Goal: Task Accomplishment & Management: Complete application form

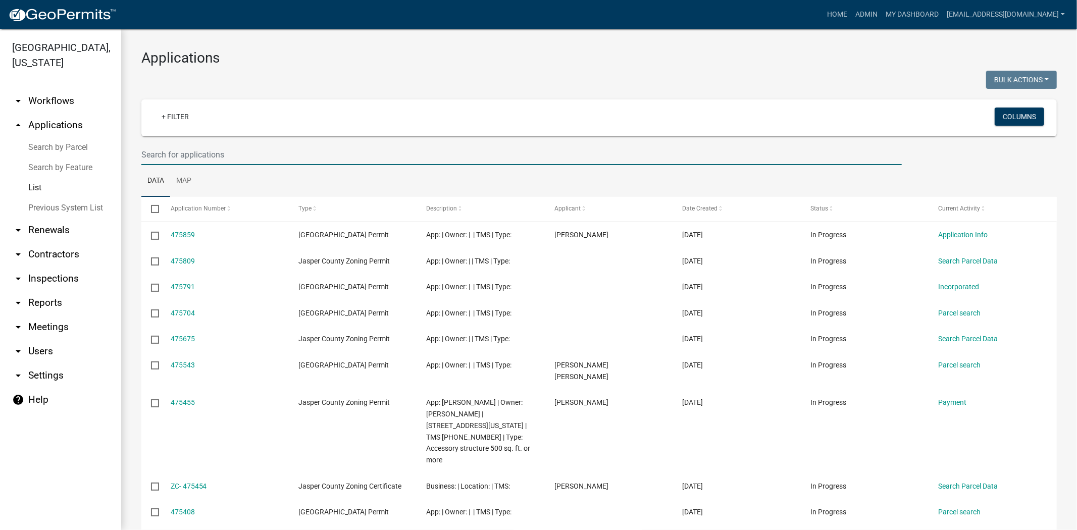
click at [279, 155] on input "text" at bounding box center [521, 154] width 761 height 21
type input "2"
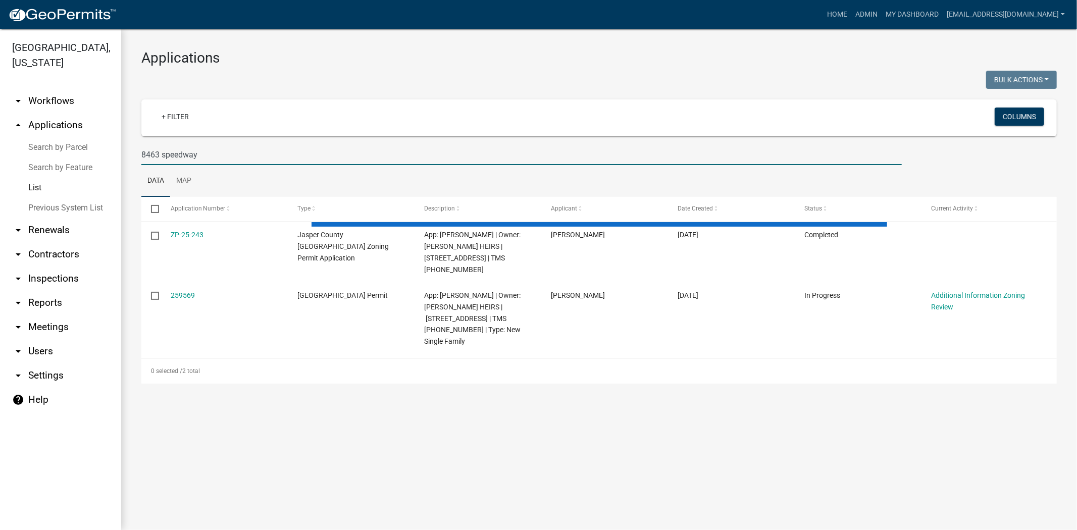
type input "8463 speedway"
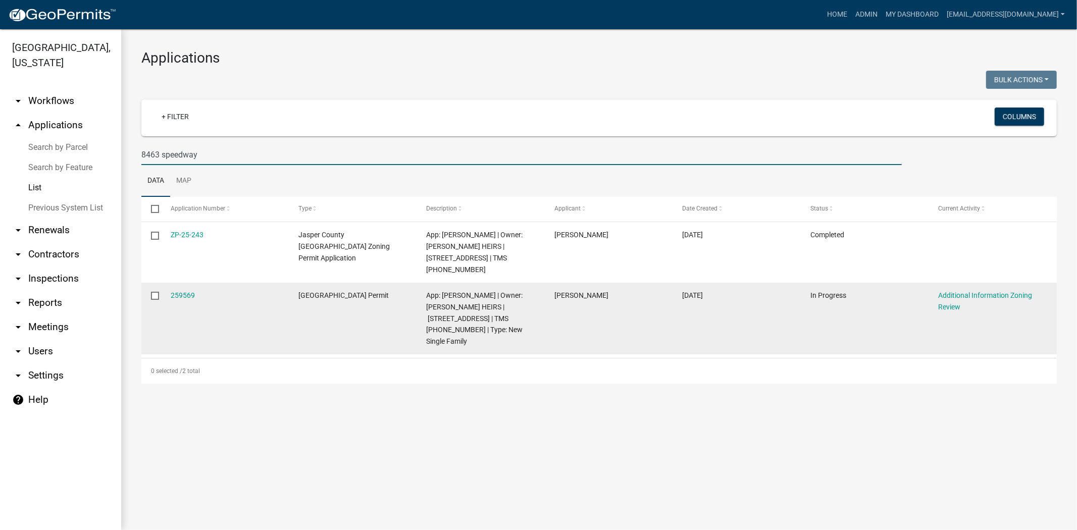
click at [194, 295] on div "259569" at bounding box center [225, 296] width 109 height 12
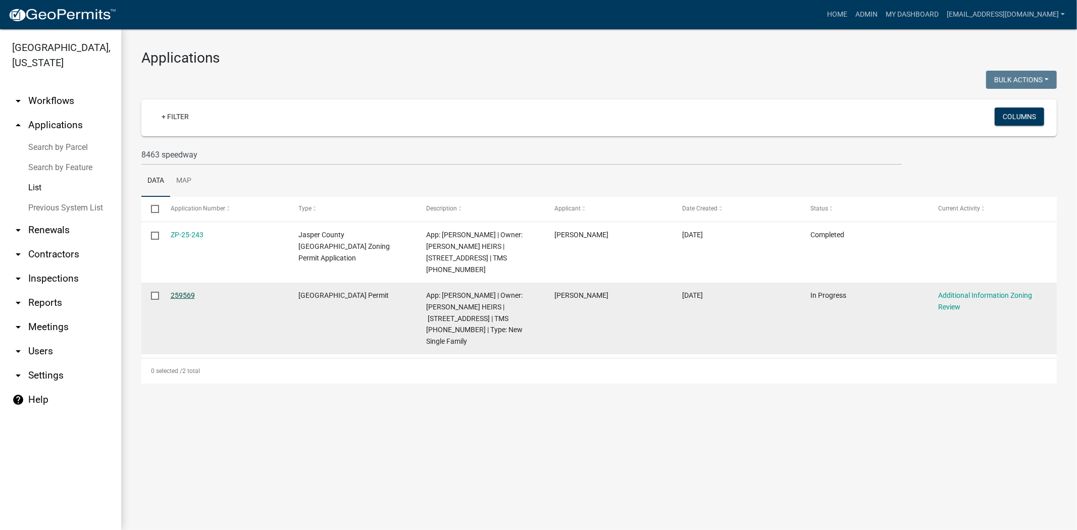
click at [187, 297] on link "259569" at bounding box center [183, 295] width 24 height 8
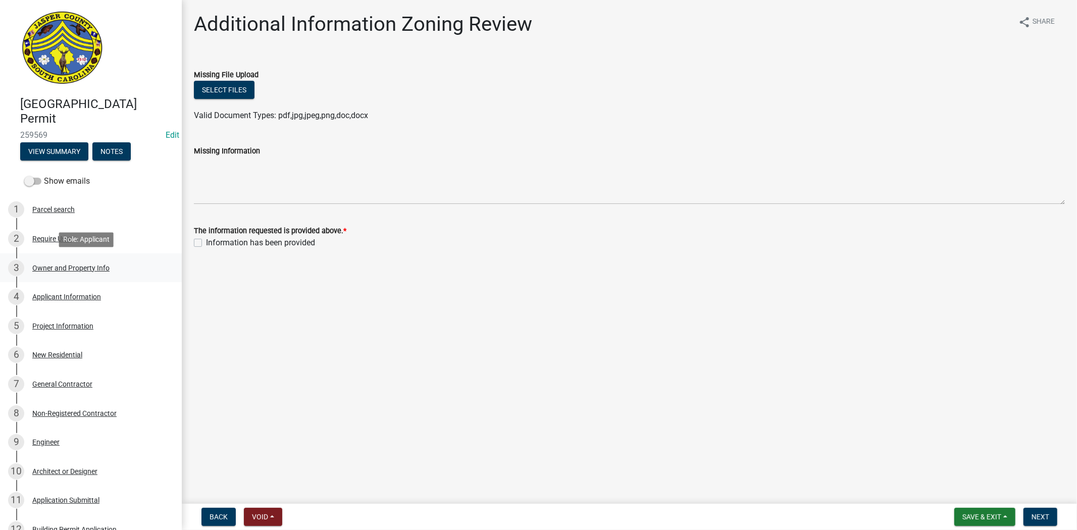
click at [52, 269] on div "Owner and Property Info" at bounding box center [70, 268] width 77 height 7
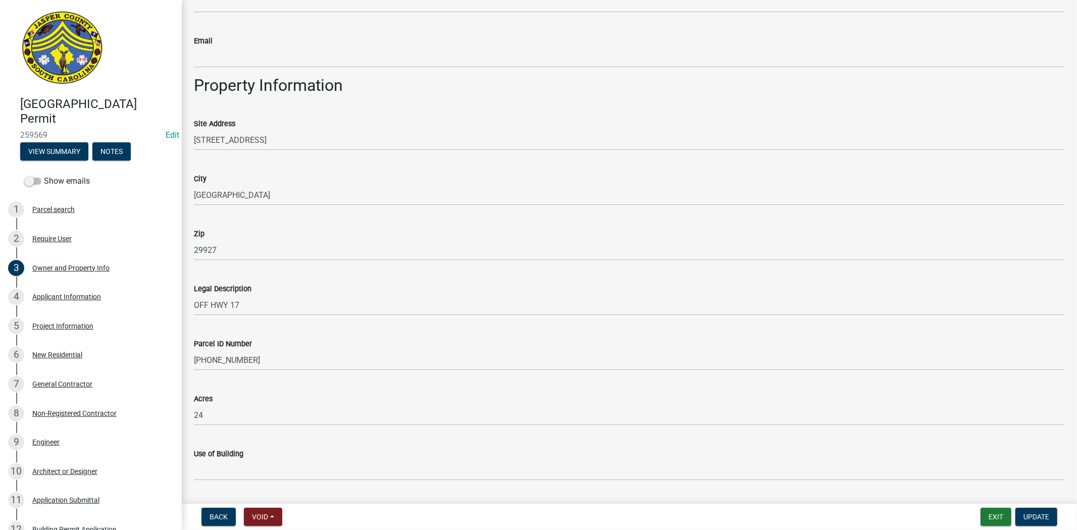
scroll to position [589, 0]
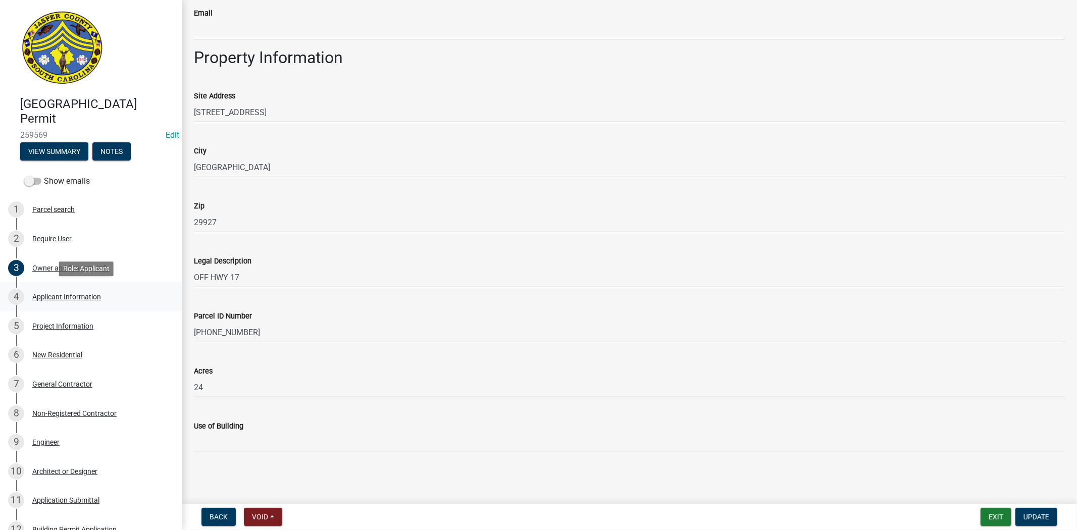
click at [77, 298] on div "Applicant Information" at bounding box center [66, 296] width 69 height 7
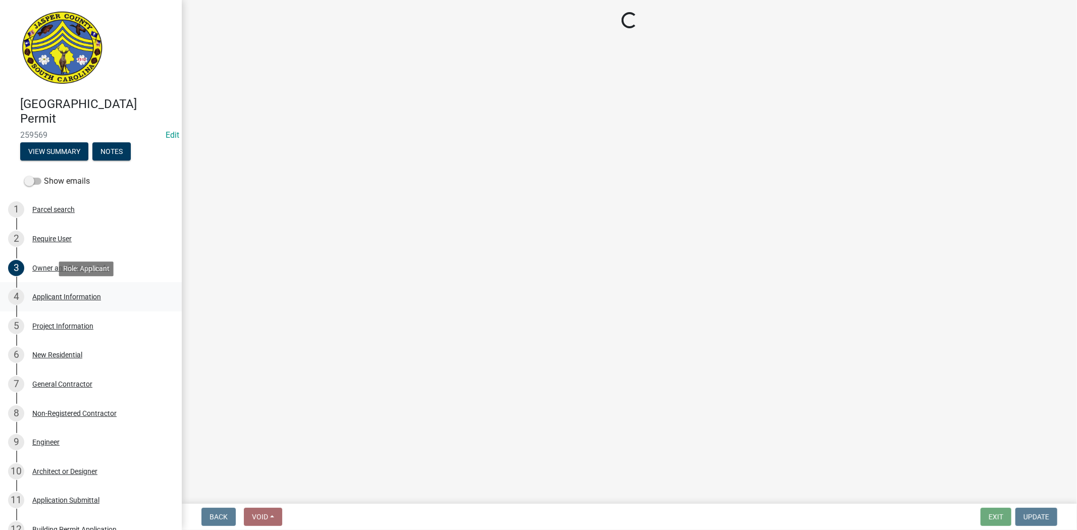
scroll to position [0, 0]
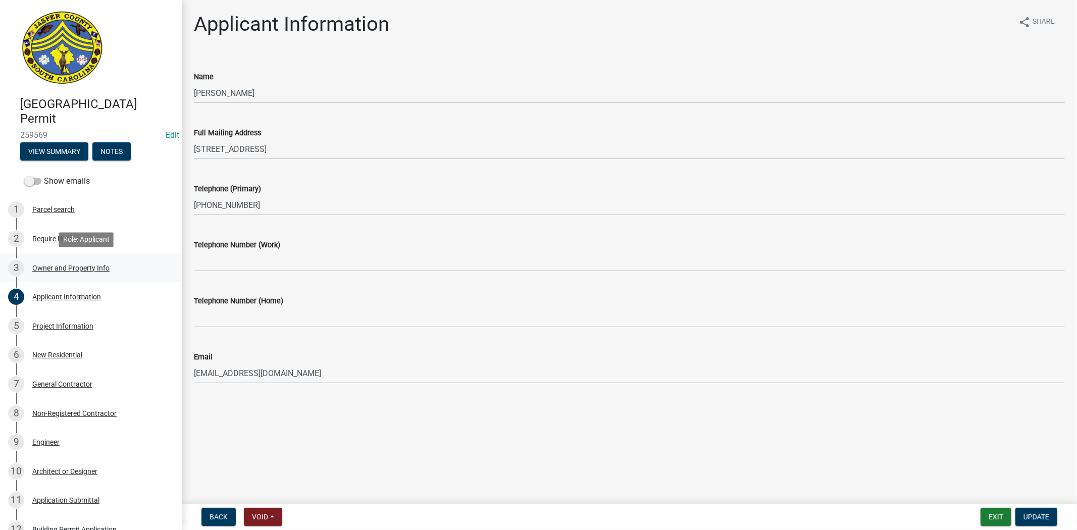
click at [91, 269] on div "Owner and Property Info" at bounding box center [70, 268] width 77 height 7
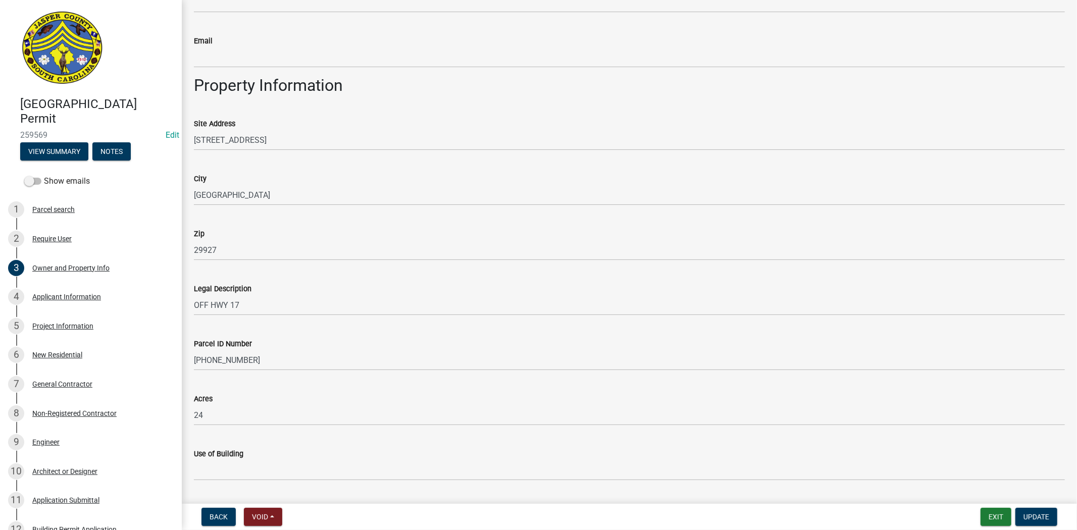
scroll to position [589, 0]
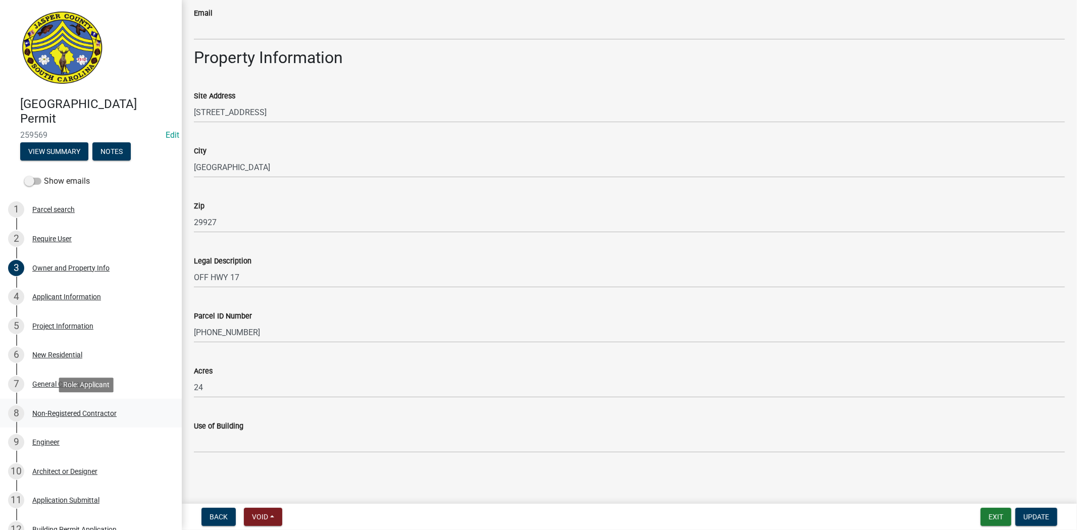
click at [79, 415] on div "Non-Registered Contractor" at bounding box center [74, 413] width 84 height 7
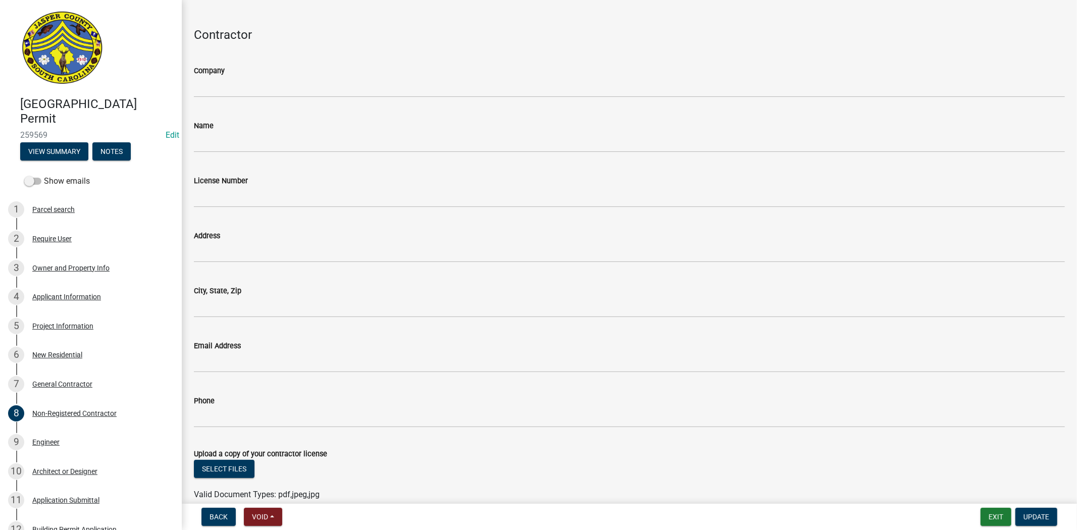
scroll to position [240, 0]
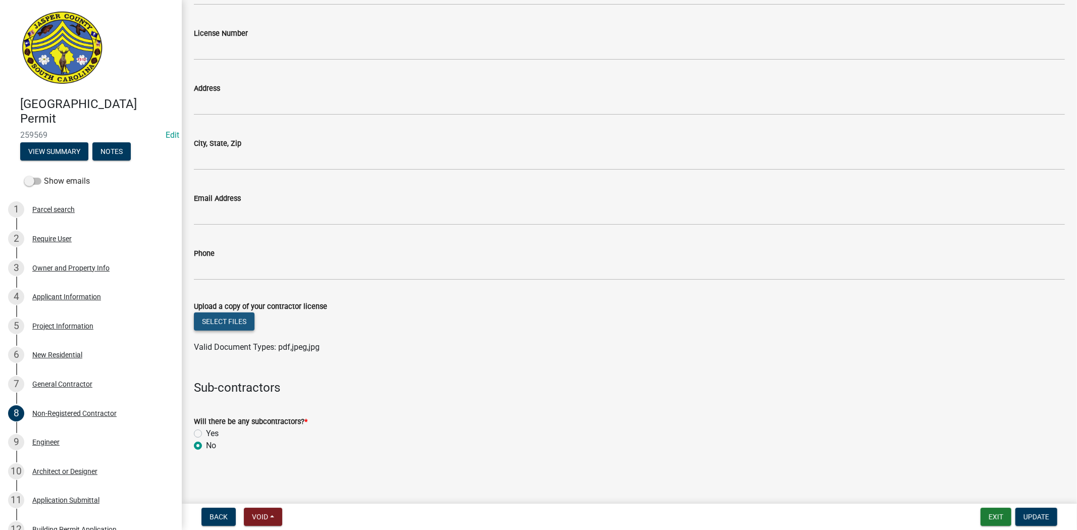
click at [217, 323] on button "Select files" at bounding box center [224, 322] width 61 height 18
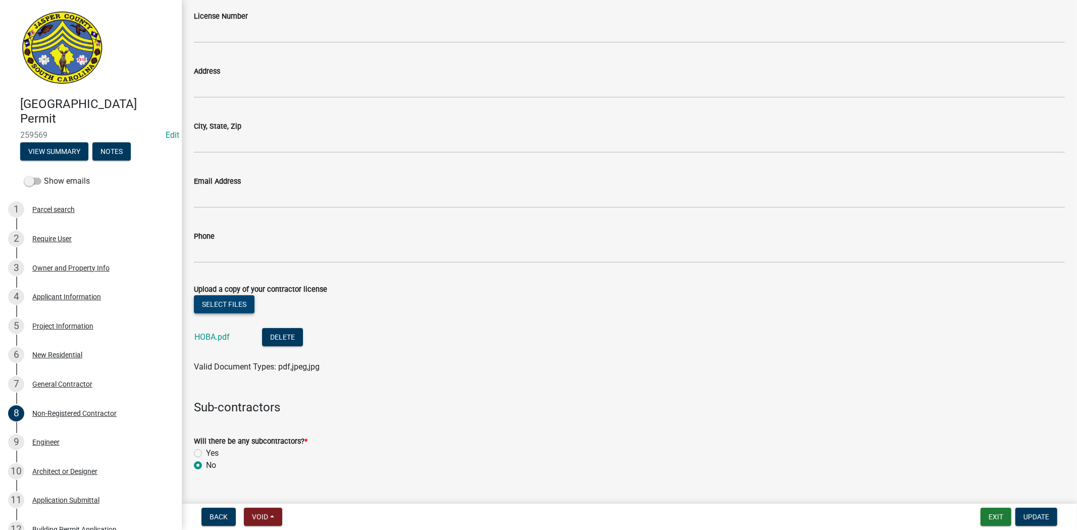
scroll to position [278, 0]
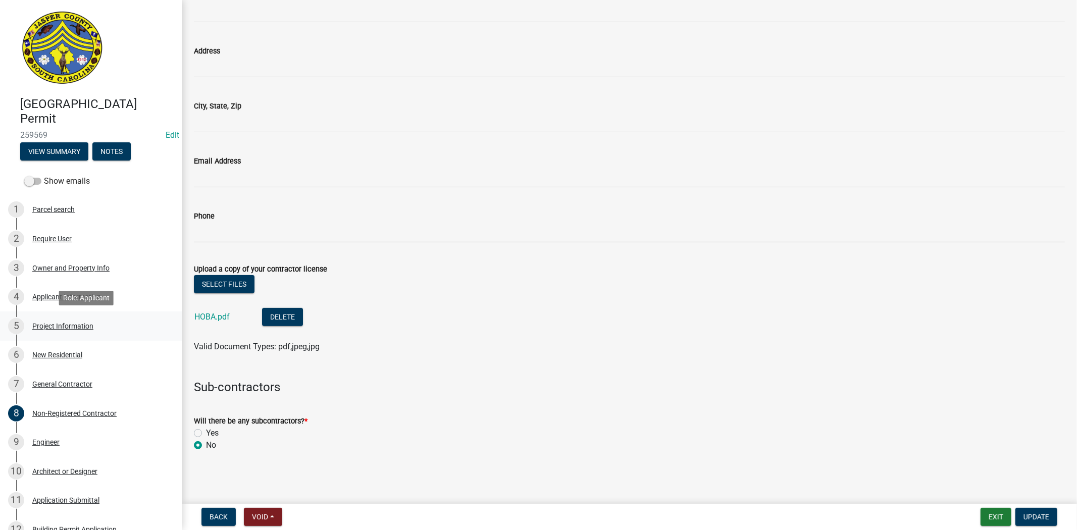
click at [61, 327] on div "Project Information" at bounding box center [62, 326] width 61 height 7
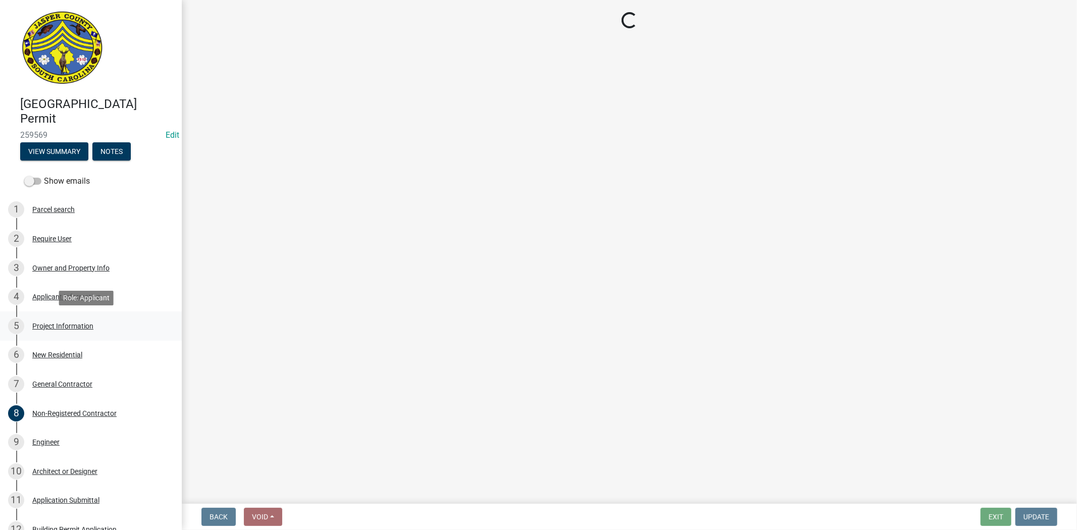
scroll to position [0, 0]
select select "42590599-3c97-479d-b3e9-fbeca9af4fb5"
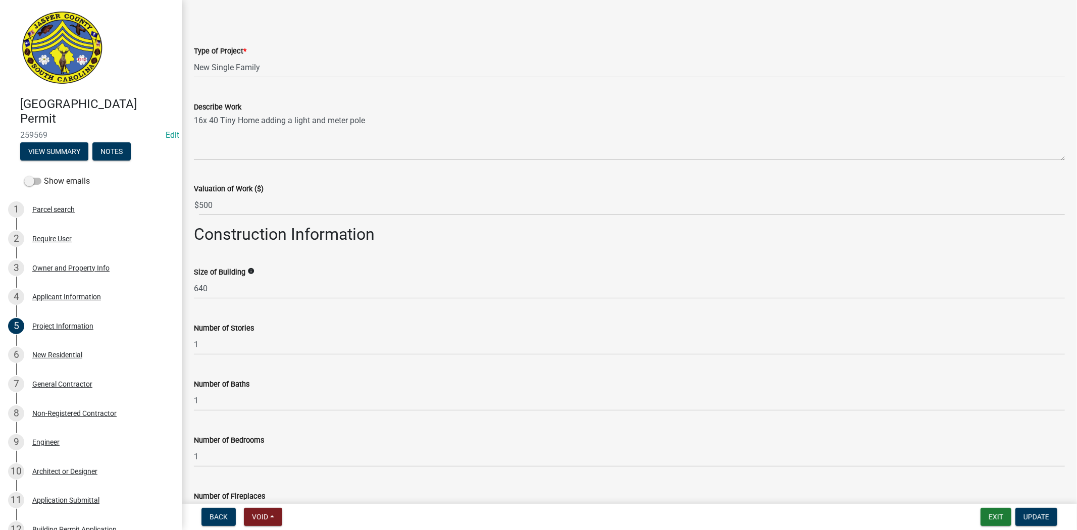
scroll to position [168, 0]
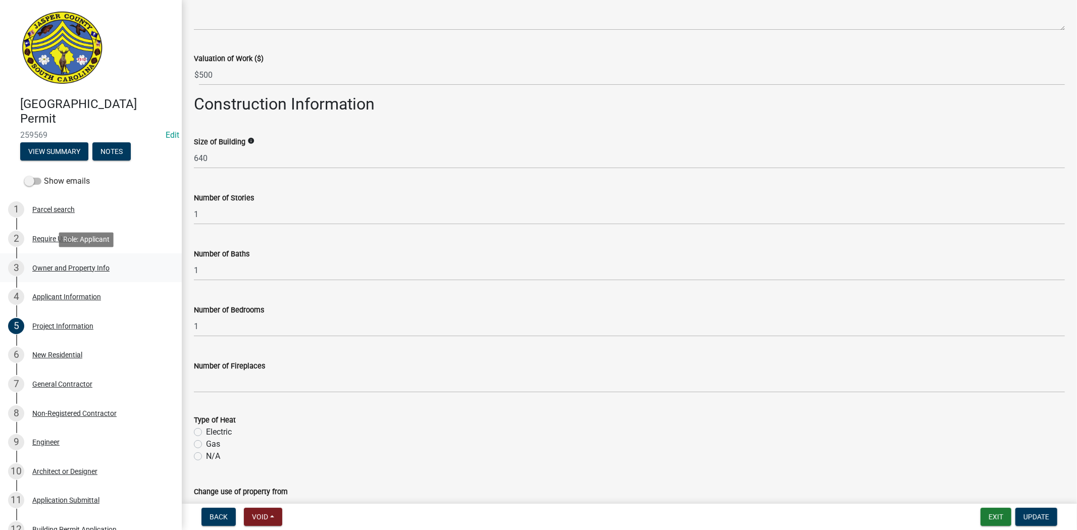
click at [83, 269] on div "Owner and Property Info" at bounding box center [70, 268] width 77 height 7
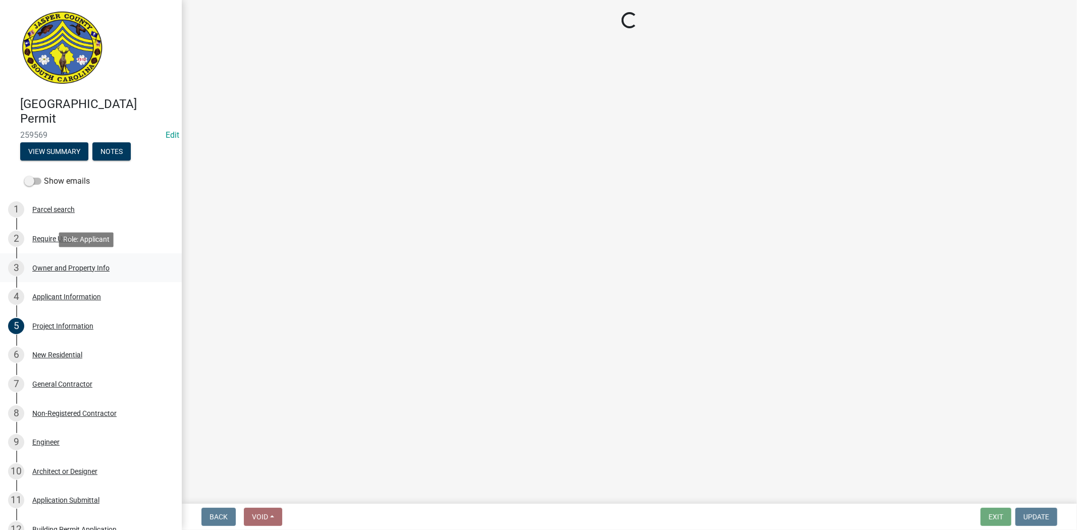
scroll to position [0, 0]
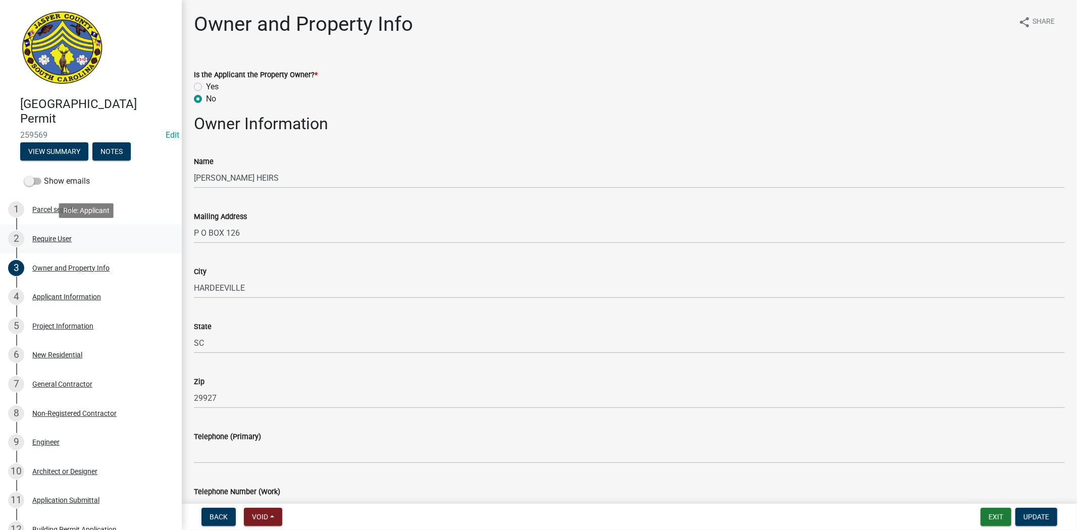
click at [67, 241] on div "Require User" at bounding box center [51, 238] width 39 height 7
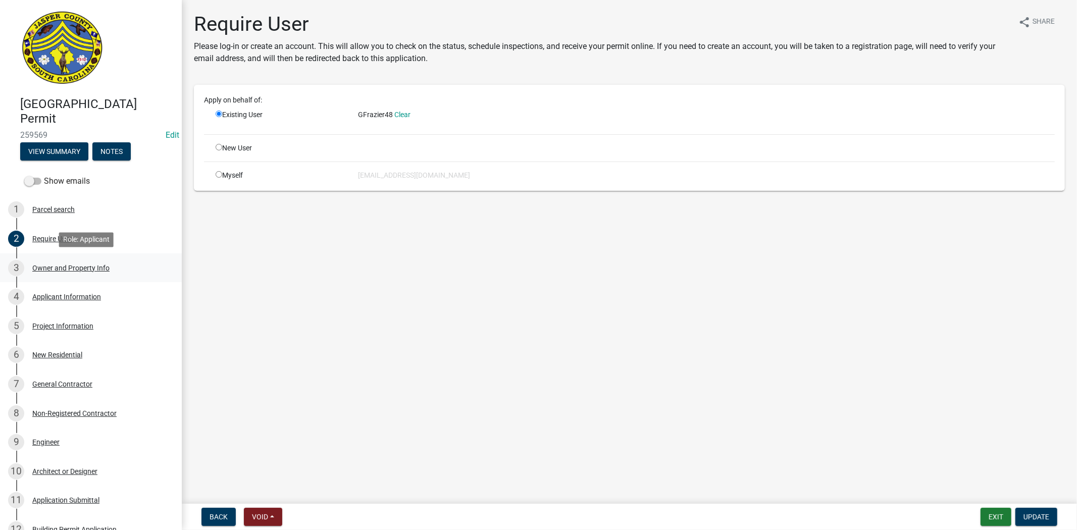
click at [63, 265] on div "Owner and Property Info" at bounding box center [70, 268] width 77 height 7
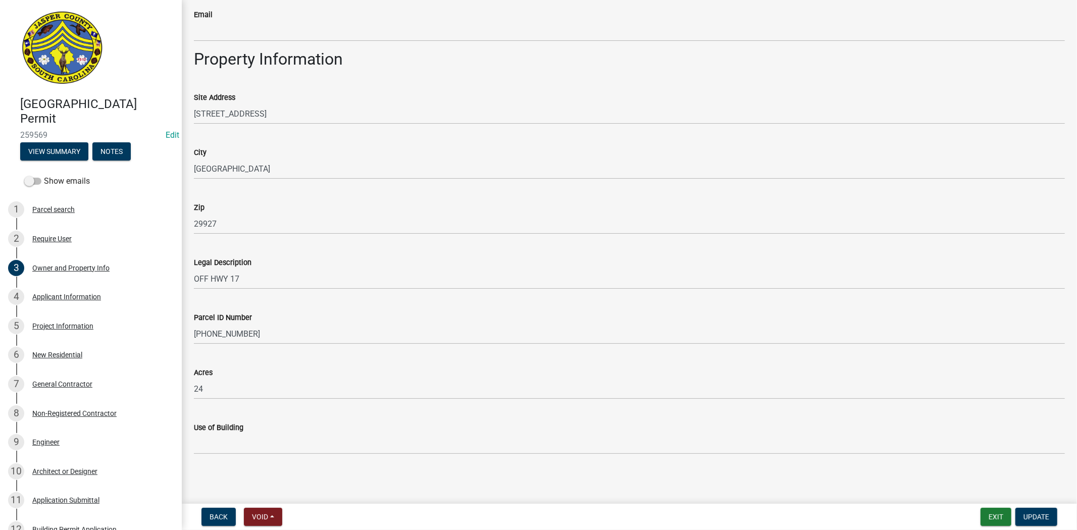
scroll to position [589, 0]
click at [97, 300] on div "Applicant Information" at bounding box center [66, 296] width 69 height 7
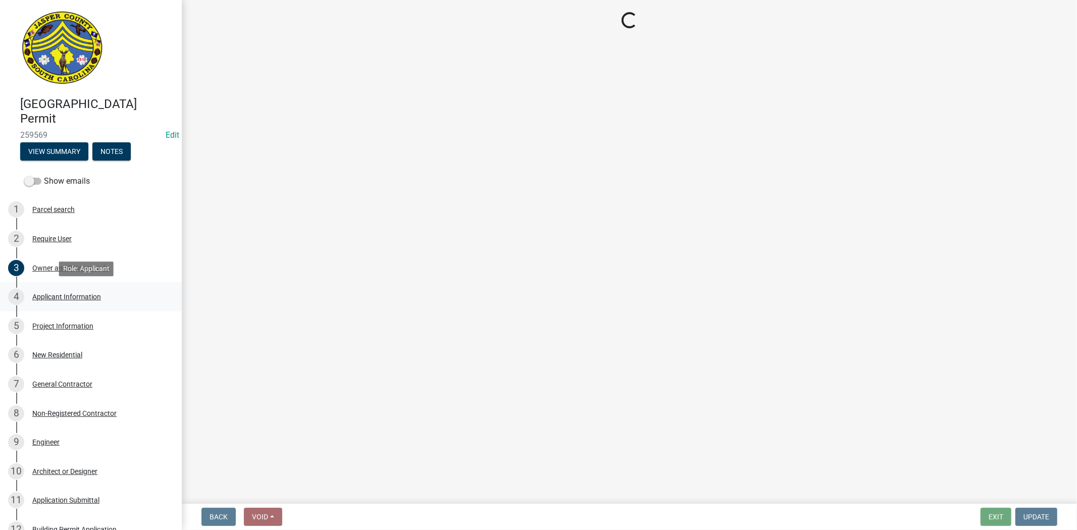
scroll to position [0, 0]
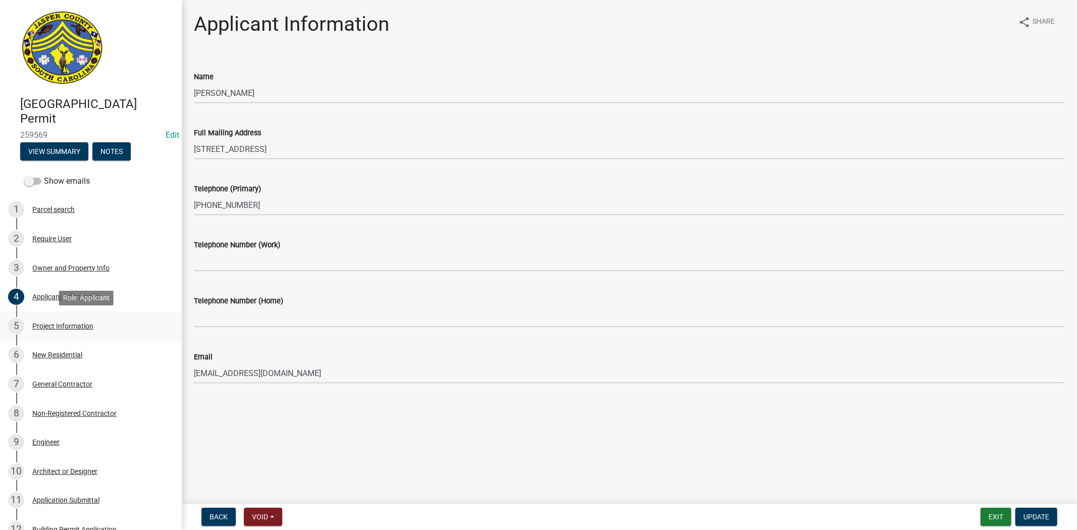
click at [78, 327] on div "Project Information" at bounding box center [62, 326] width 61 height 7
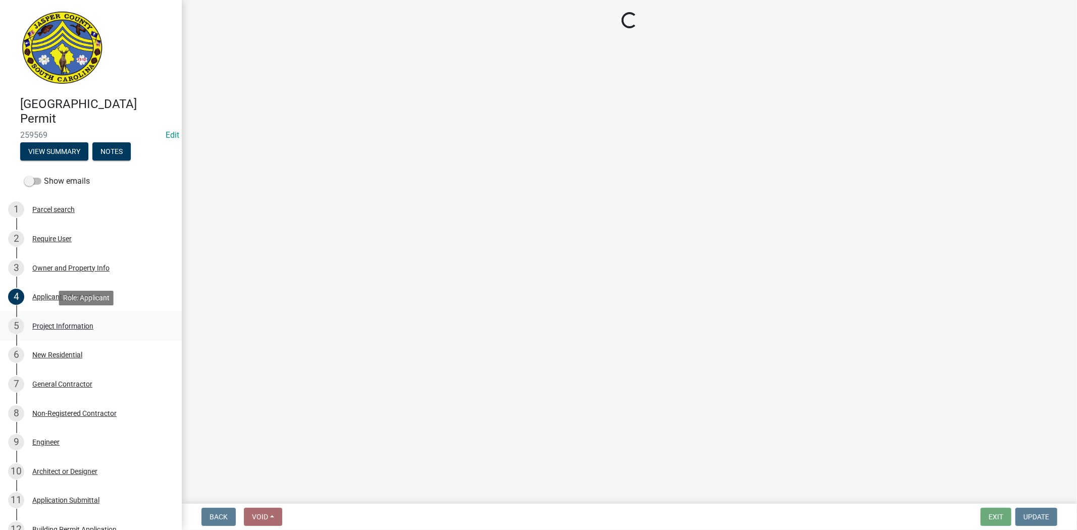
select select "42590599-3c97-479d-b3e9-fbeca9af4fb5"
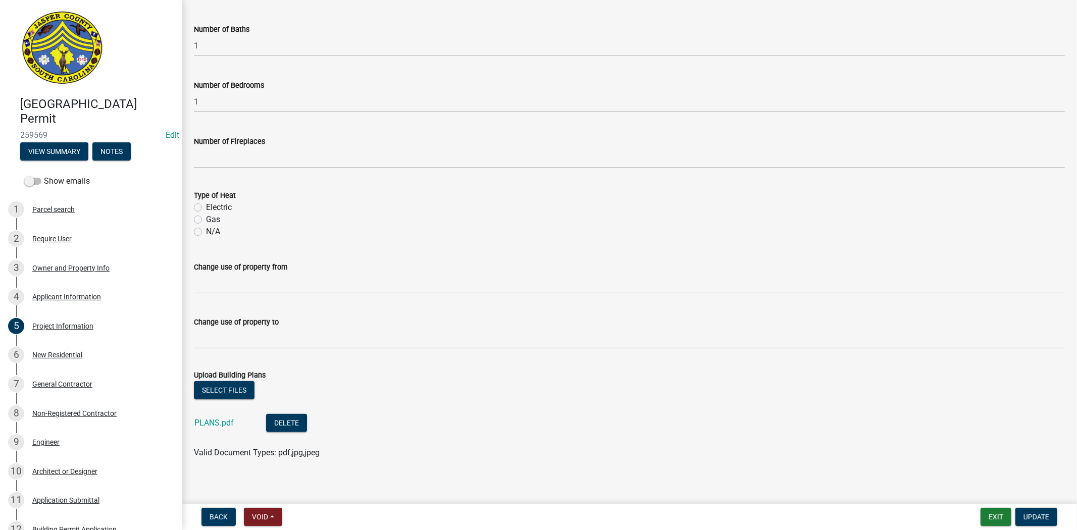
scroll to position [401, 0]
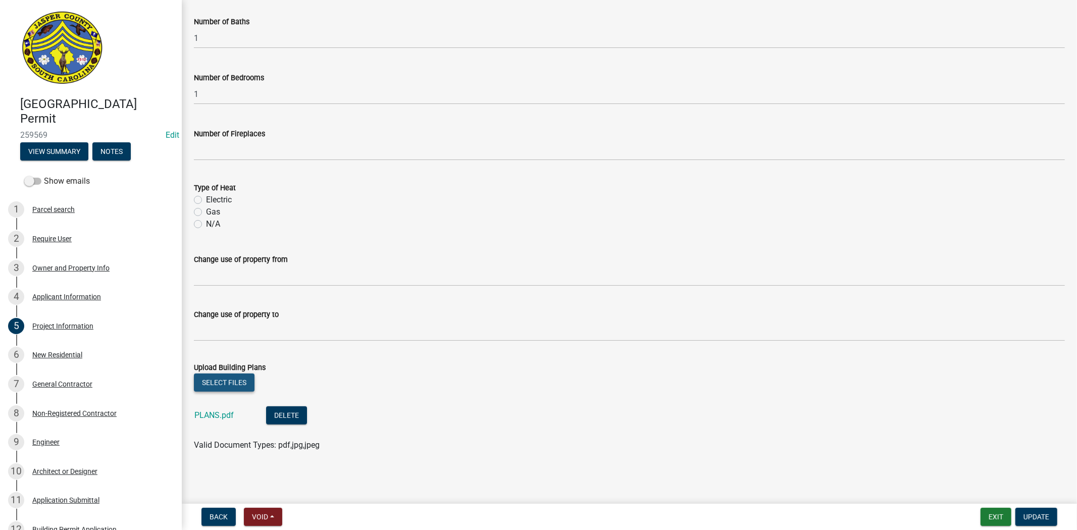
click at [208, 381] on button "Select files" at bounding box center [224, 383] width 61 height 18
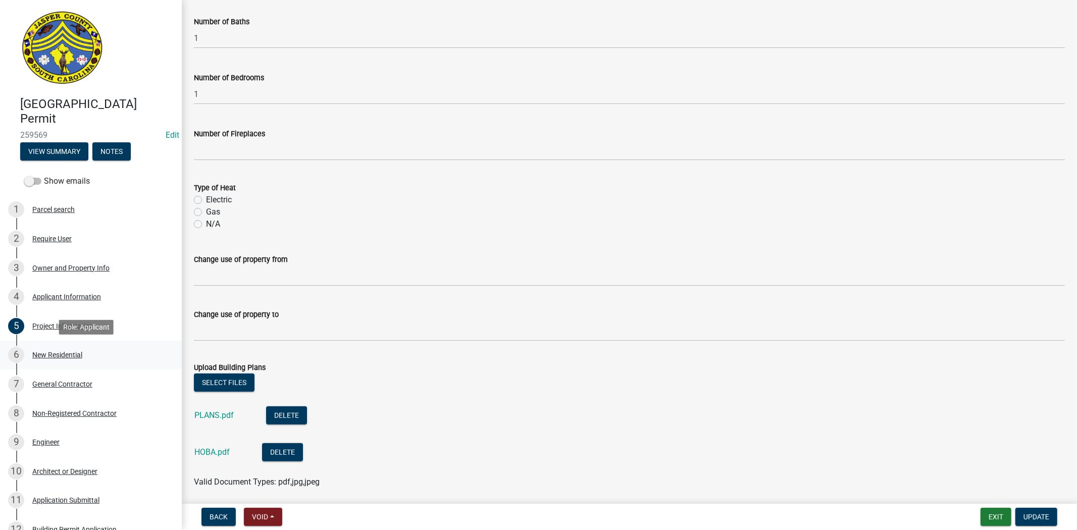
click at [64, 356] on div "New Residential" at bounding box center [57, 355] width 50 height 7
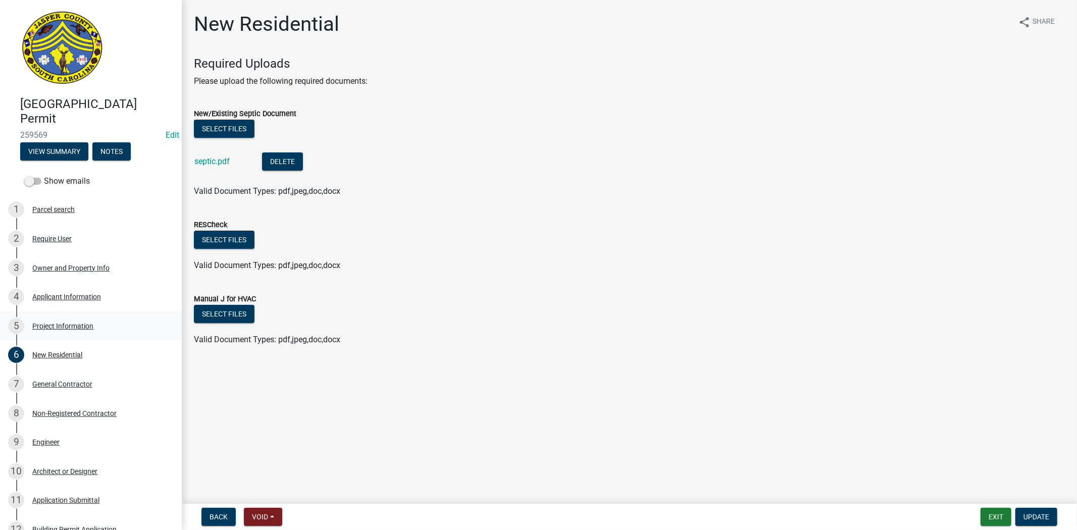
click at [65, 321] on div "5 Project Information" at bounding box center [87, 326] width 158 height 16
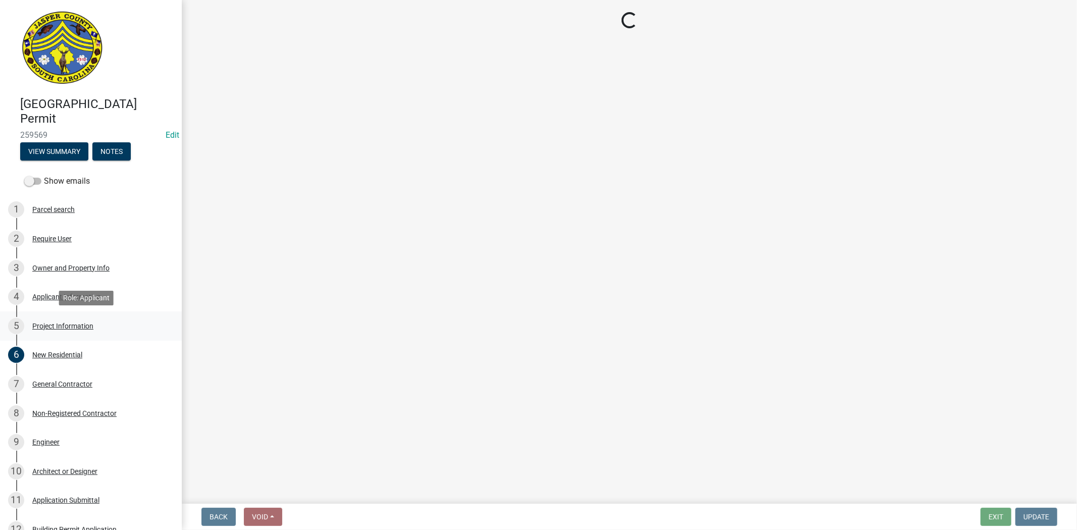
select select "42590599-3c97-479d-b3e9-fbeca9af4fb5"
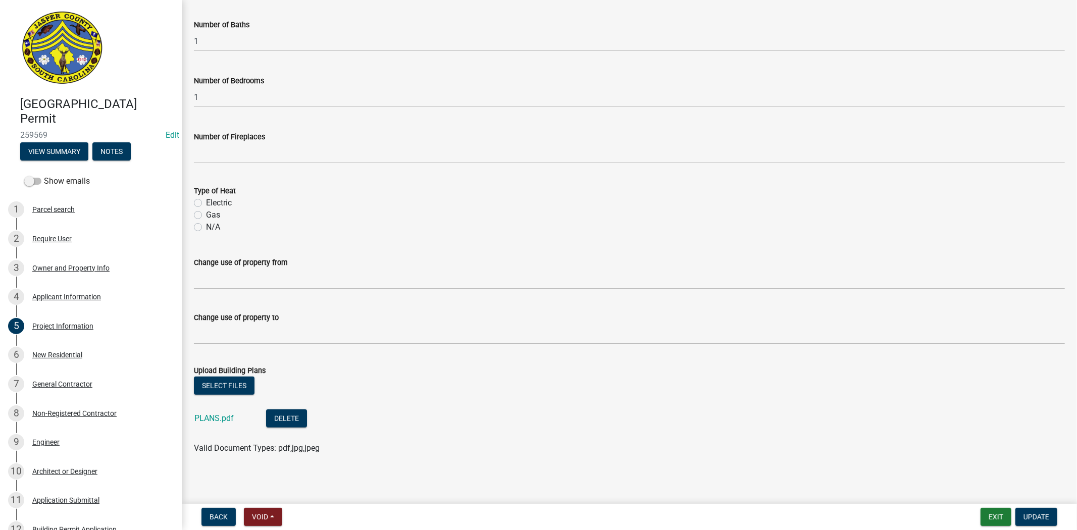
scroll to position [401, 0]
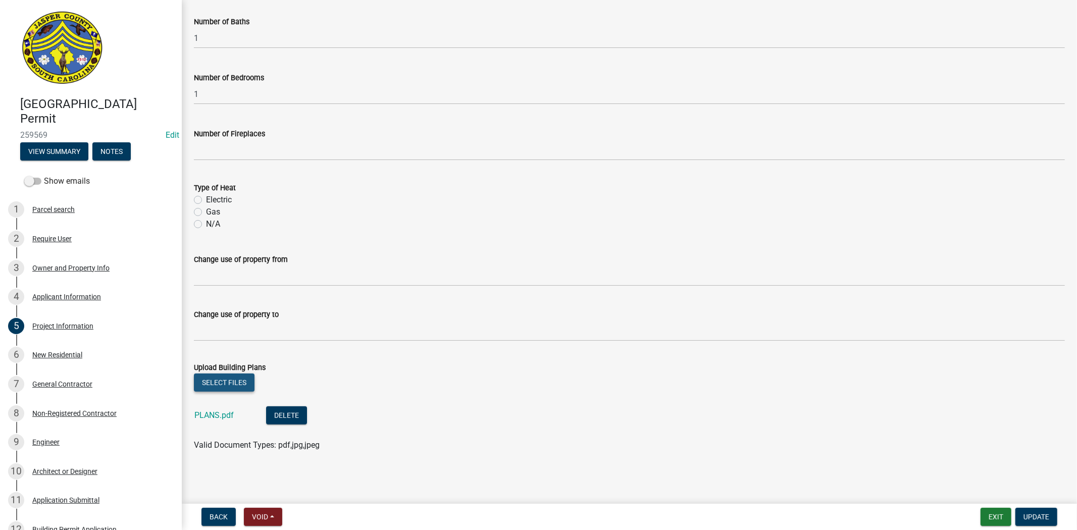
click at [227, 381] on button "Select files" at bounding box center [224, 383] width 61 height 18
click at [1048, 518] on span "Update" at bounding box center [1037, 517] width 26 height 8
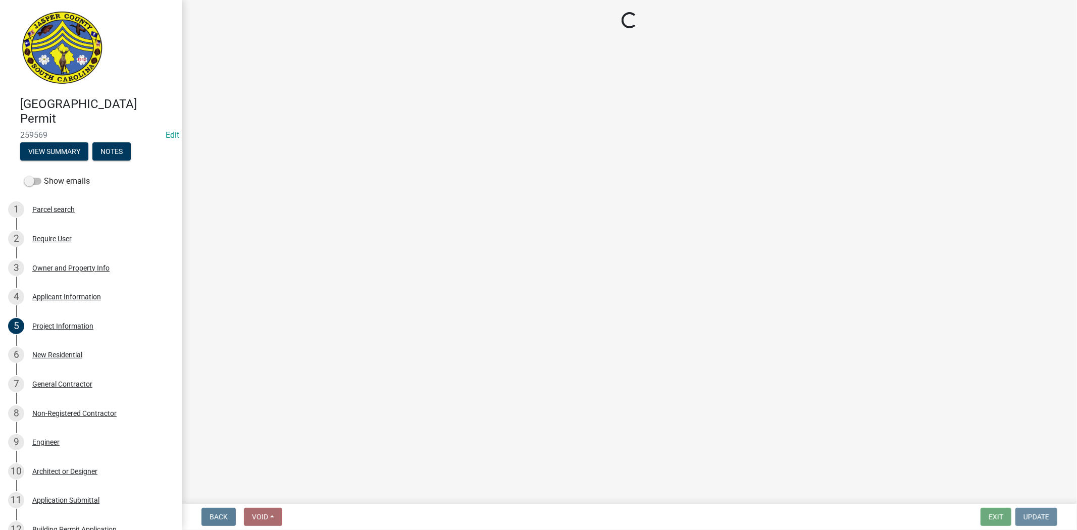
scroll to position [0, 0]
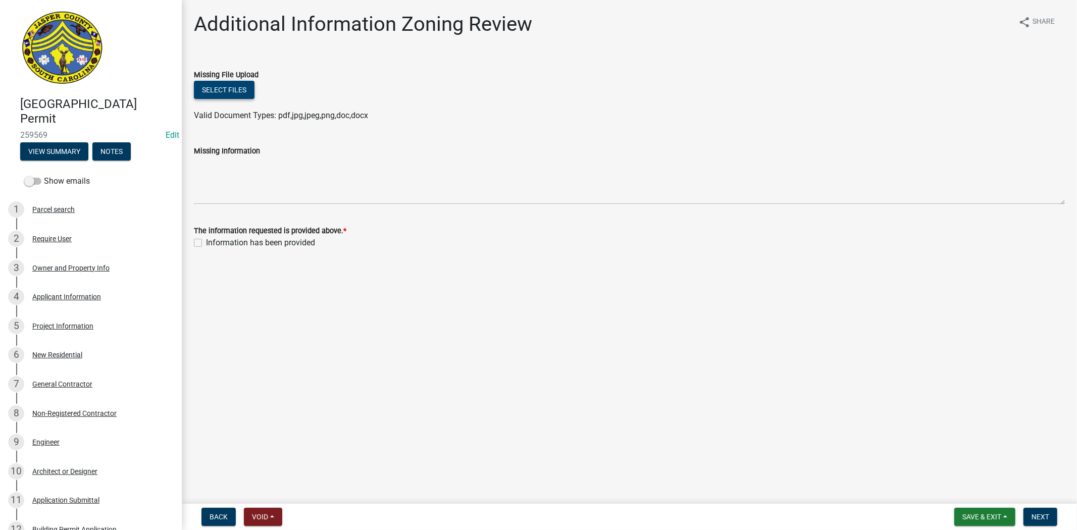
click at [249, 97] on button "Select files" at bounding box center [224, 90] width 61 height 18
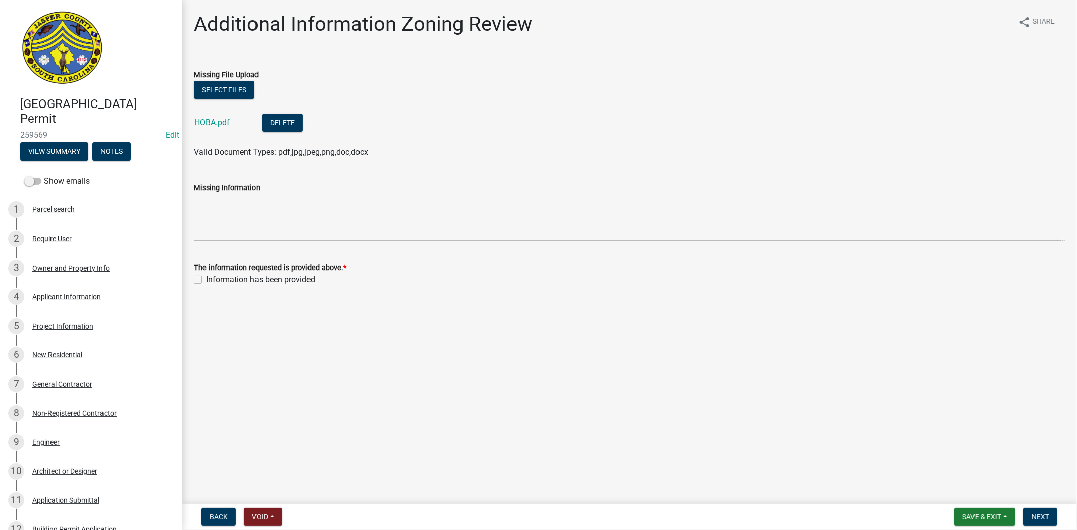
click at [206, 279] on label "Information has been provided" at bounding box center [260, 280] width 109 height 12
click at [206, 279] on input "Information has been provided" at bounding box center [209, 277] width 7 height 7
checkbox input "true"
click at [1046, 515] on span "Next" at bounding box center [1041, 517] width 18 height 8
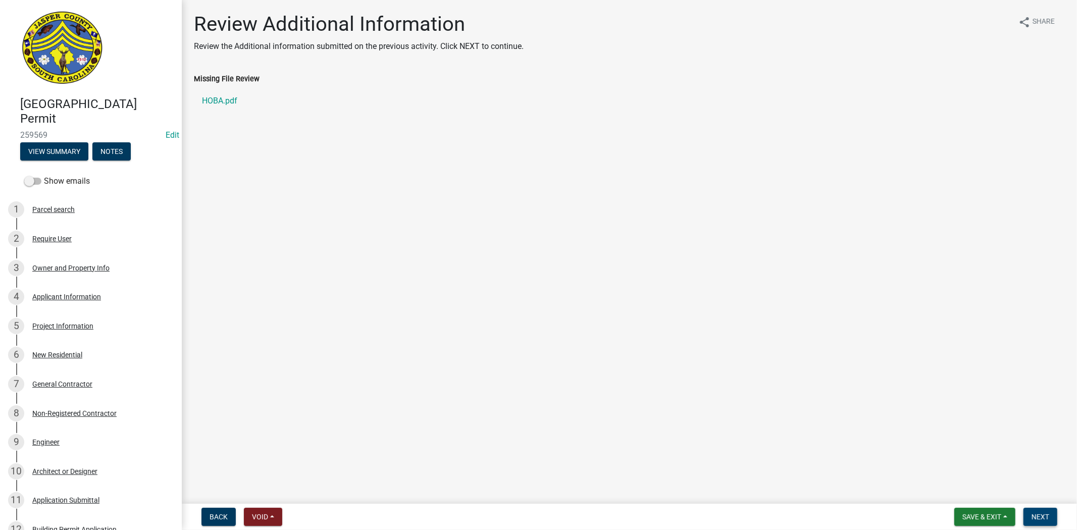
click at [1041, 518] on span "Next" at bounding box center [1041, 517] width 18 height 8
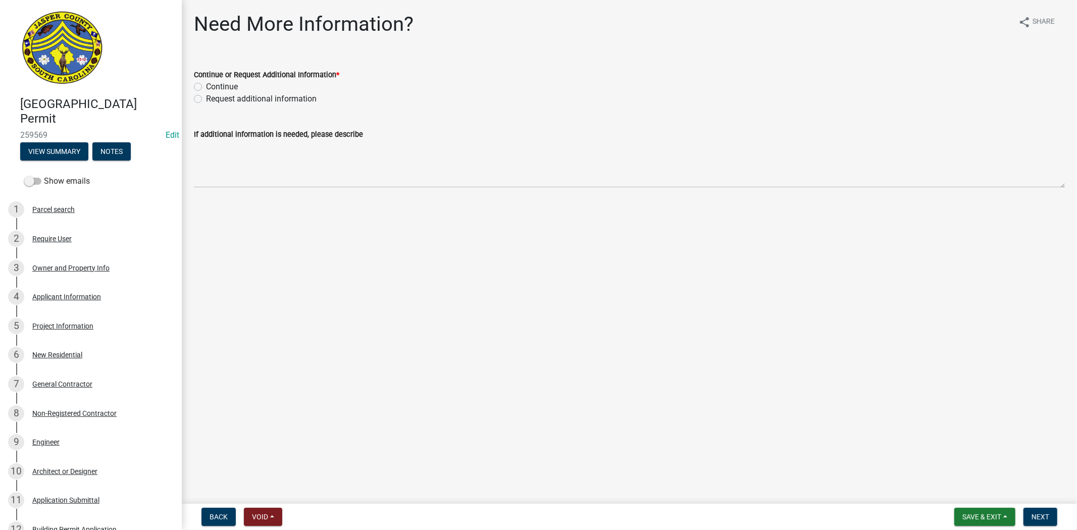
click at [206, 86] on label "Continue" at bounding box center [222, 87] width 32 height 12
click at [206, 86] on input "Continue" at bounding box center [209, 84] width 7 height 7
radio input "true"
click at [1044, 518] on span "Next" at bounding box center [1041, 517] width 18 height 8
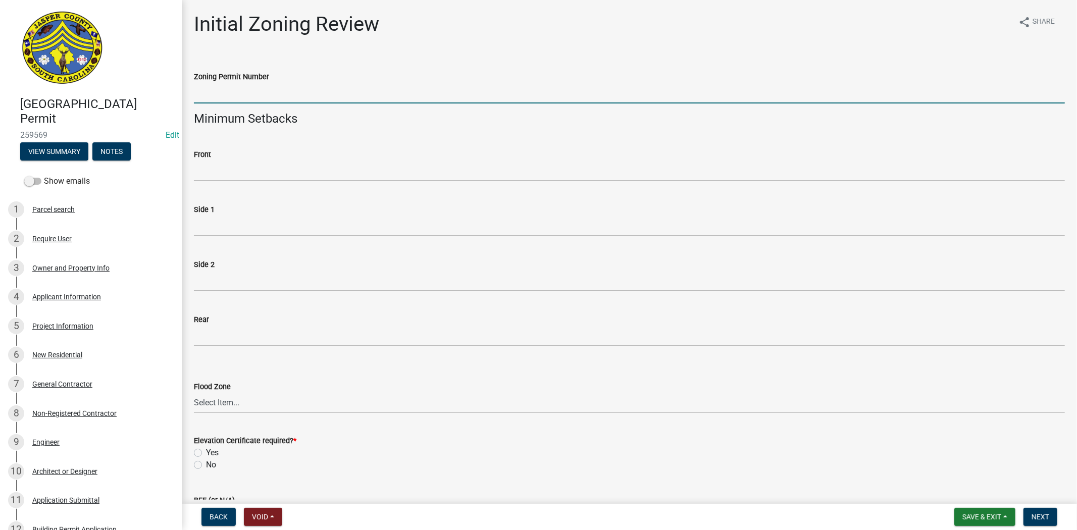
click at [265, 97] on input "Zoning Permit Number" at bounding box center [629, 93] width 871 height 21
type input "zp-25-243"
click at [241, 407] on select "Select Item... A A4 A7 A8 A9 A10 A11 A30 AE AH B C N OW V9 X N/A" at bounding box center [629, 403] width 871 height 21
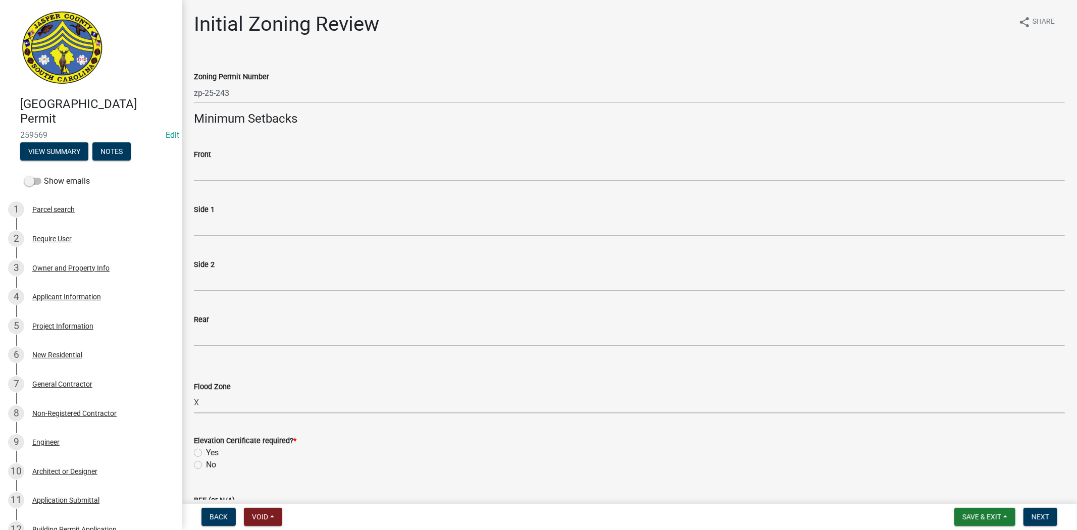
click at [194, 393] on select "Select Item... A A4 A7 A8 A9 A10 A11 A30 AE AH B C N OW V9 X N/A" at bounding box center [629, 403] width 871 height 21
select select "61611ad6-14f2-499c-805c-58607f11e2fc"
click at [206, 466] on label "No" at bounding box center [211, 465] width 10 height 12
click at [206, 466] on input "No" at bounding box center [209, 462] width 7 height 7
radio input "true"
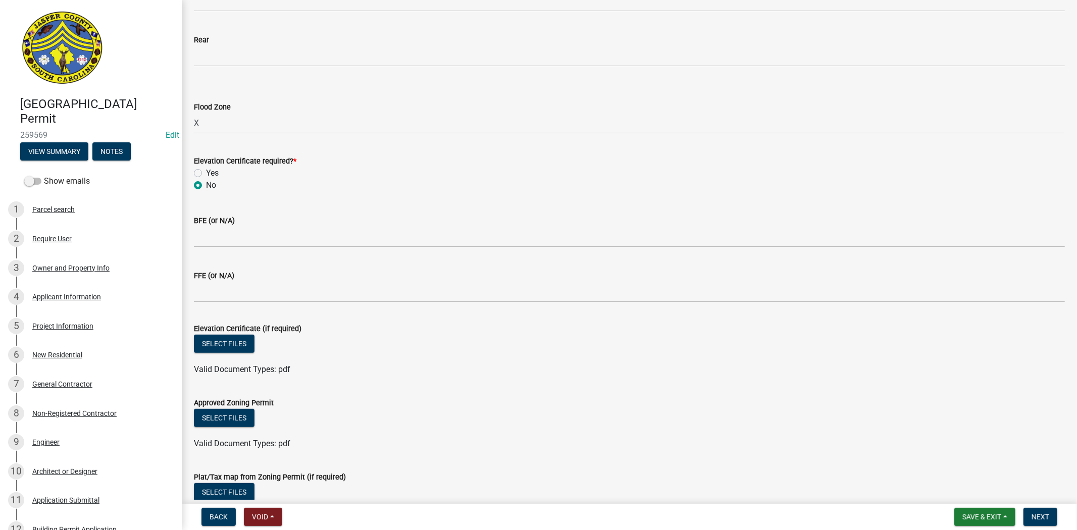
scroll to position [280, 0]
click at [240, 417] on button "Select files" at bounding box center [224, 418] width 61 height 18
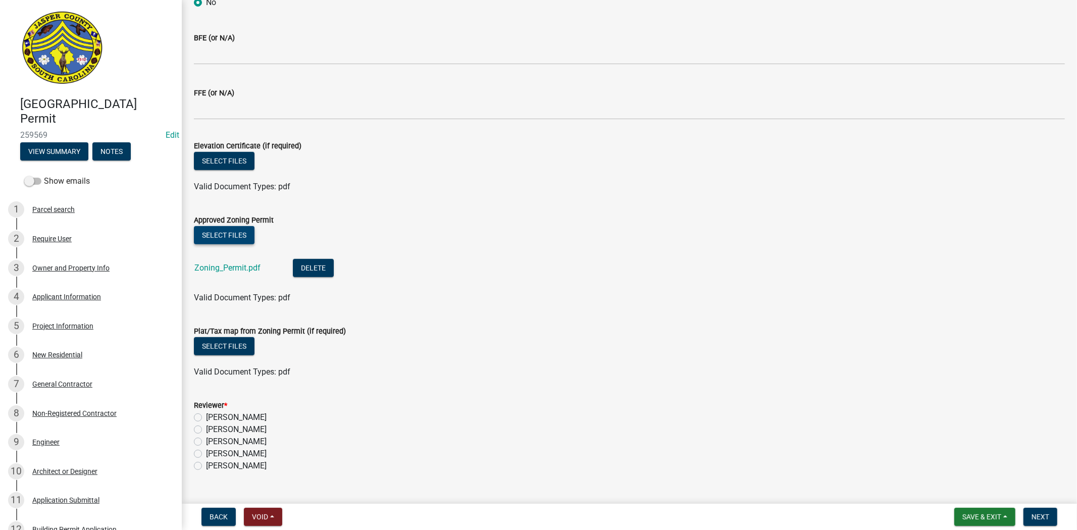
scroll to position [483, 0]
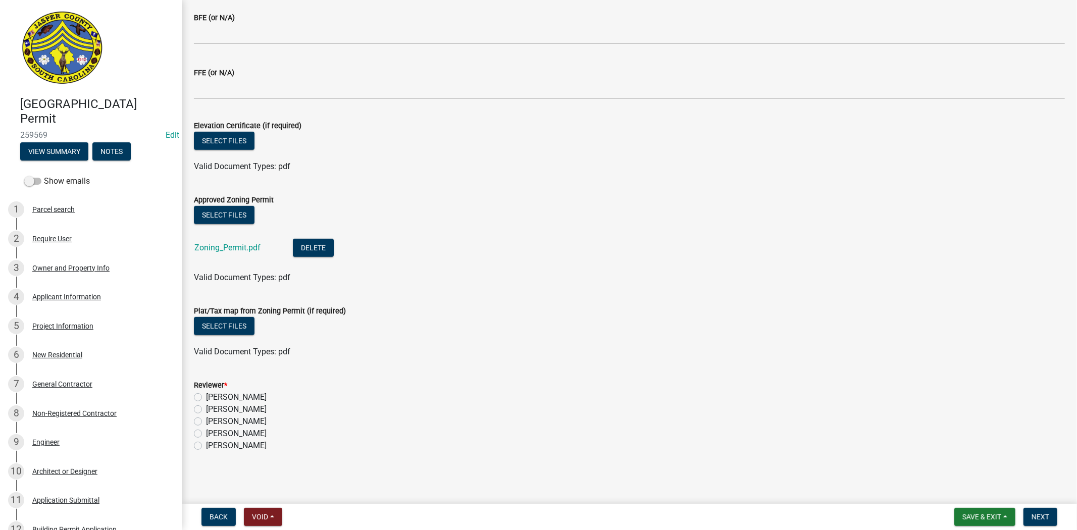
click at [206, 433] on label "[PERSON_NAME]" at bounding box center [236, 434] width 61 height 12
click at [206, 433] on input "[PERSON_NAME]" at bounding box center [209, 431] width 7 height 7
radio input "true"
click at [977, 515] on span "Save & Exit" at bounding box center [982, 517] width 39 height 8
click at [959, 467] on button "Save" at bounding box center [975, 467] width 81 height 24
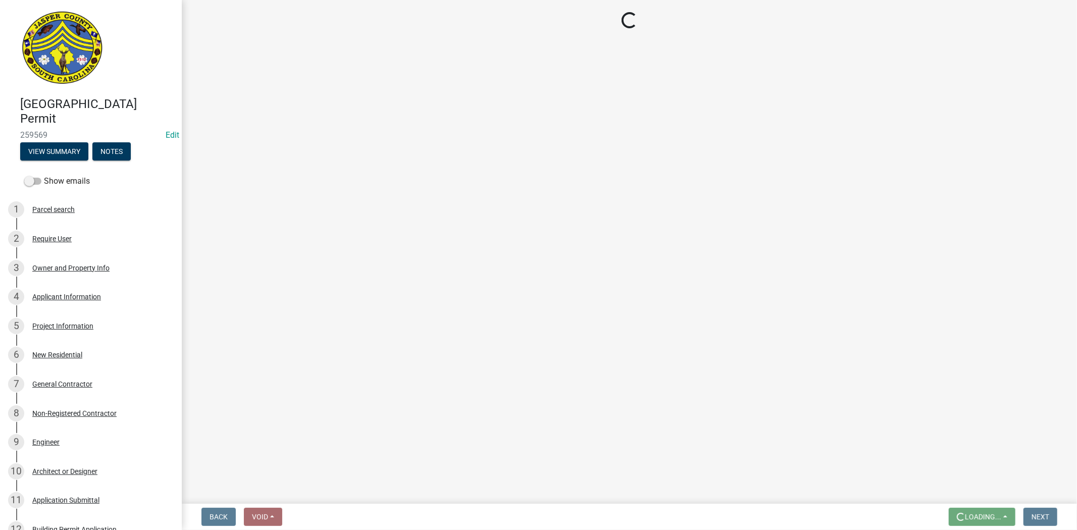
scroll to position [0, 0]
select select "61611ad6-14f2-499c-805c-58607f11e2fc"
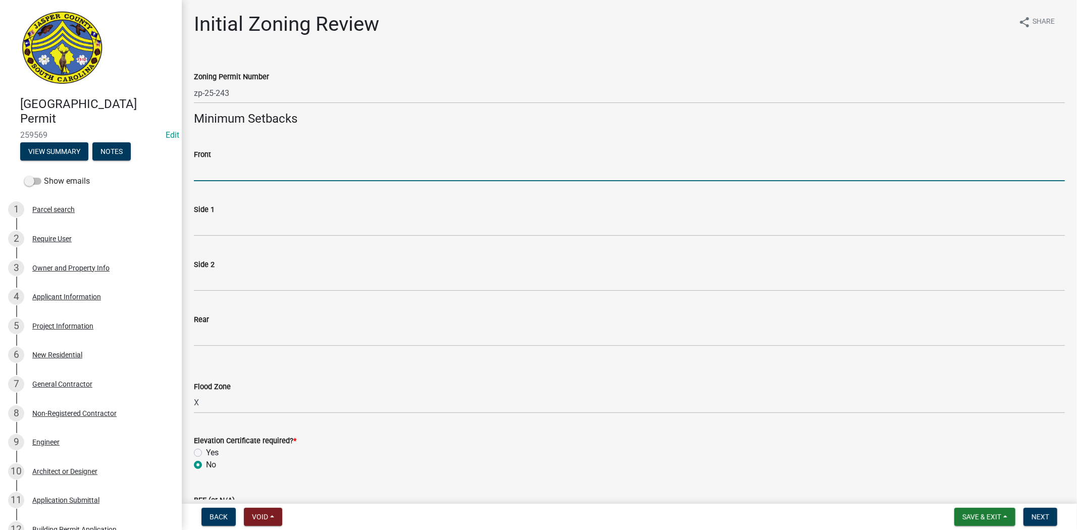
click at [258, 171] on input "Front" at bounding box center [629, 171] width 871 height 21
type input "35"
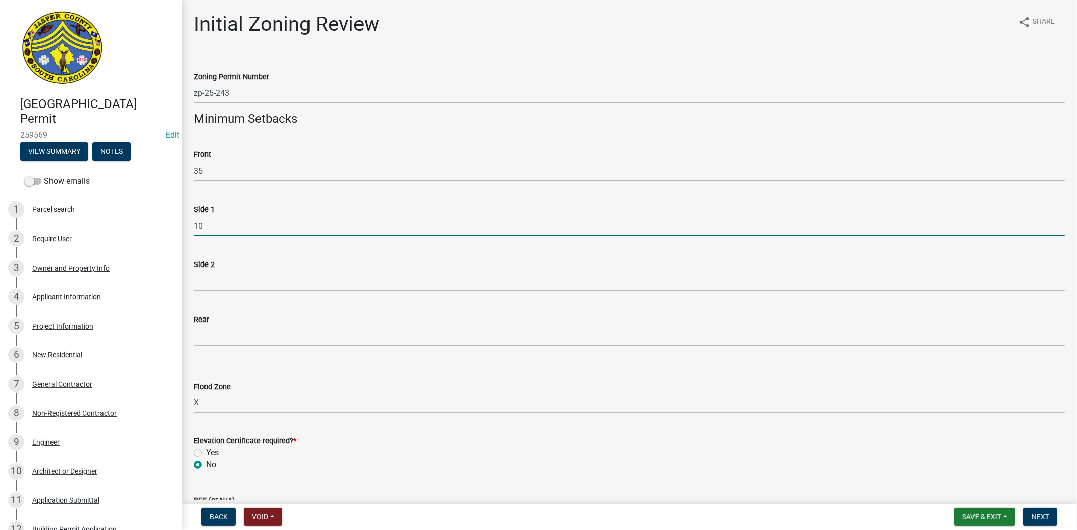
type input "10"
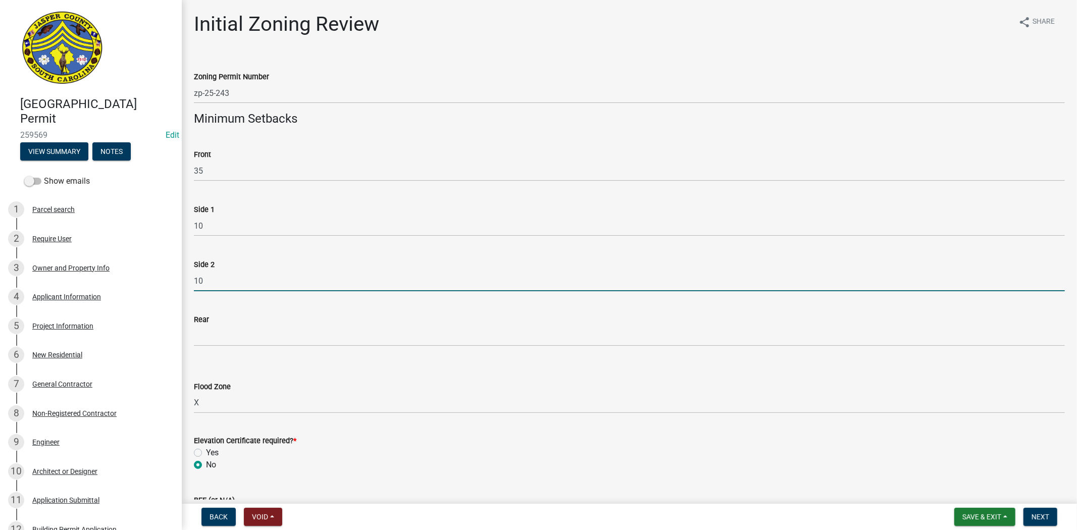
type input "10"
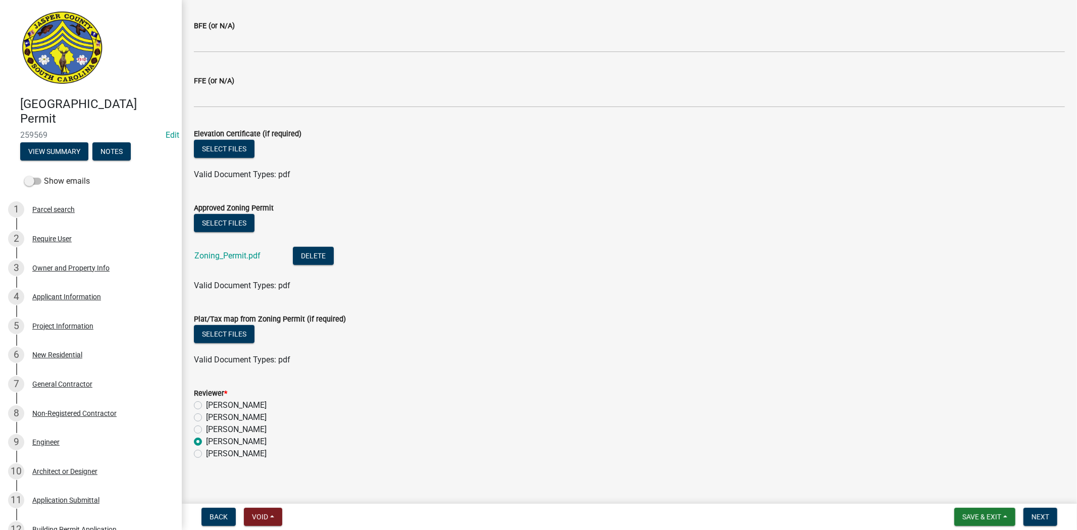
scroll to position [483, 0]
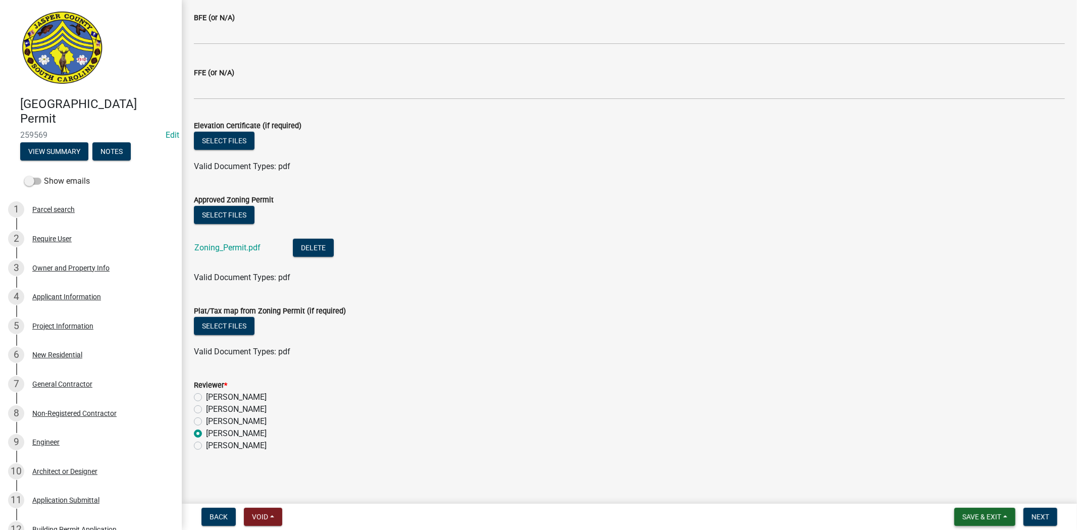
type input "25"
click at [986, 516] on span "Save & Exit" at bounding box center [982, 517] width 39 height 8
click at [982, 467] on button "Save" at bounding box center [975, 467] width 81 height 24
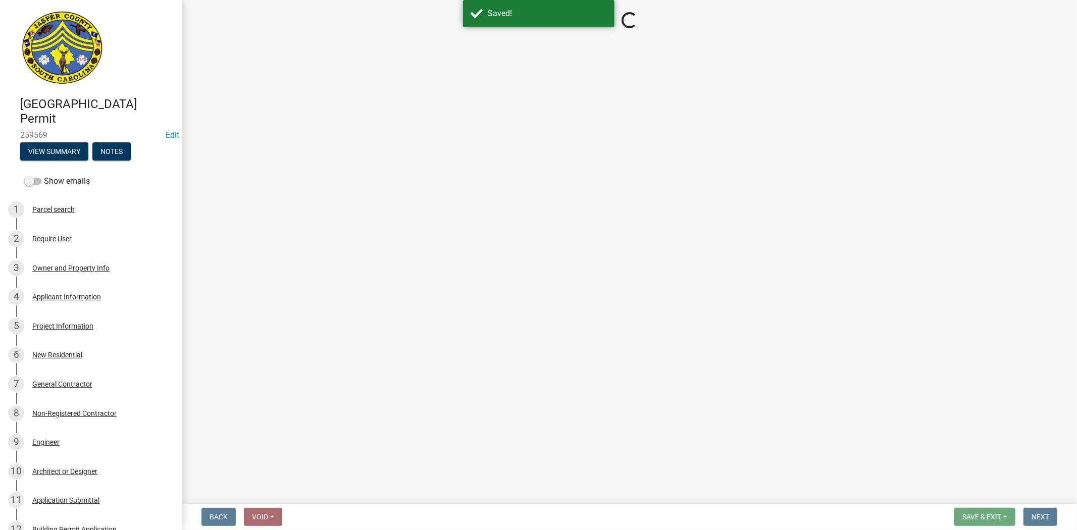
select select "61611ad6-14f2-499c-805c-58607f11e2fc"
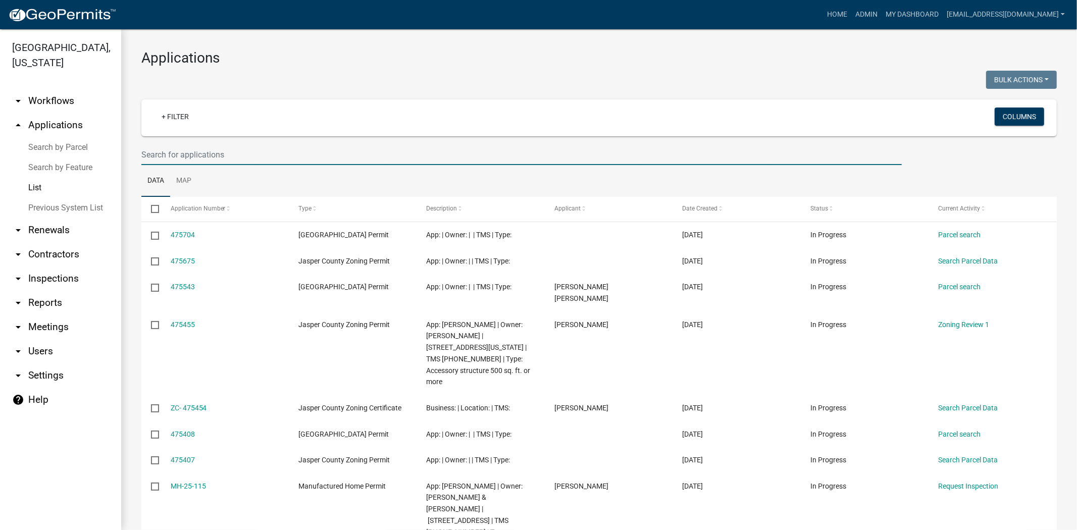
click at [163, 153] on input "text" at bounding box center [521, 154] width 761 height 21
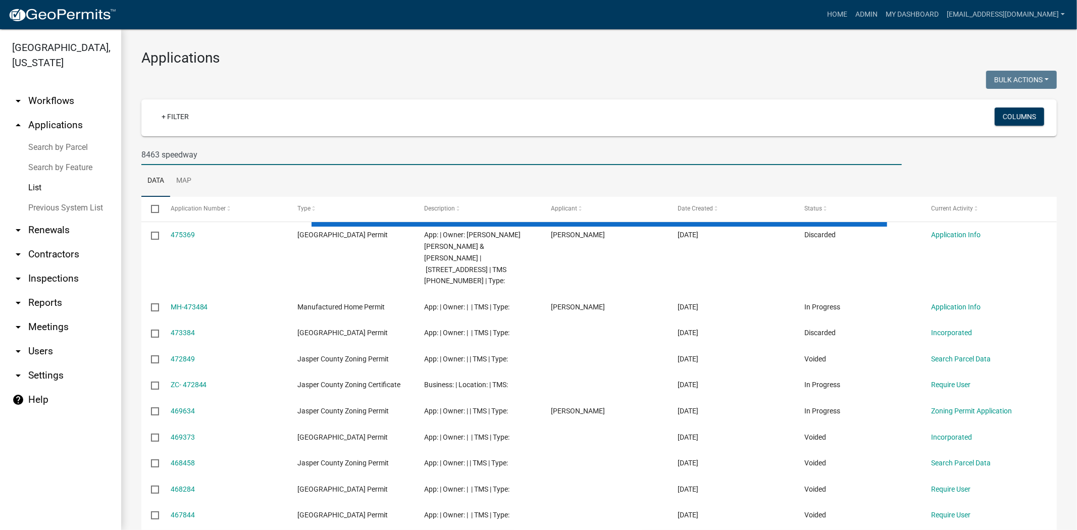
type input "8463 speedway"
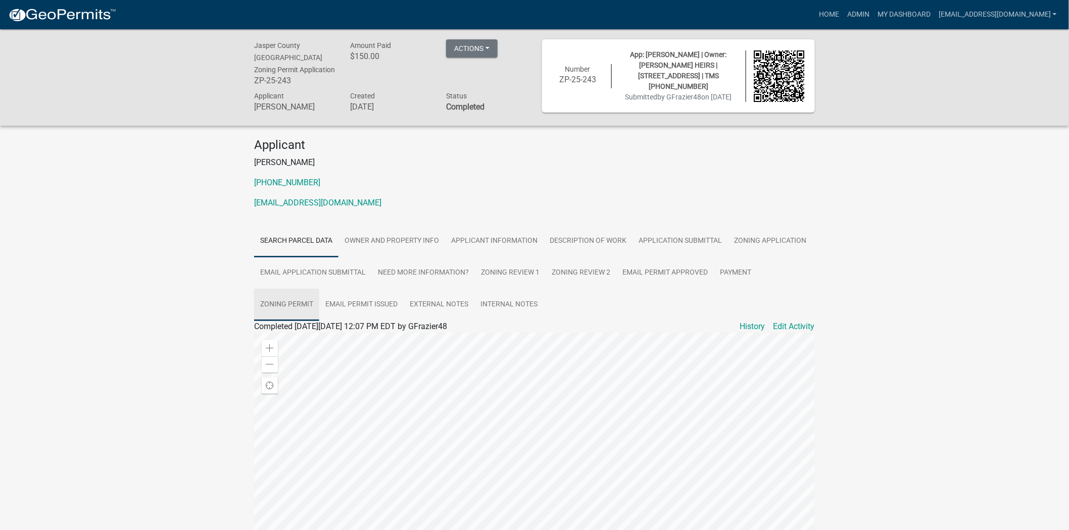
click at [299, 306] on link "Zoning Permit" at bounding box center [286, 305] width 65 height 32
click at [297, 336] on link "Zoning Permit" at bounding box center [279, 339] width 51 height 10
click at [524, 270] on link "Zoning Review 1" at bounding box center [510, 273] width 71 height 32
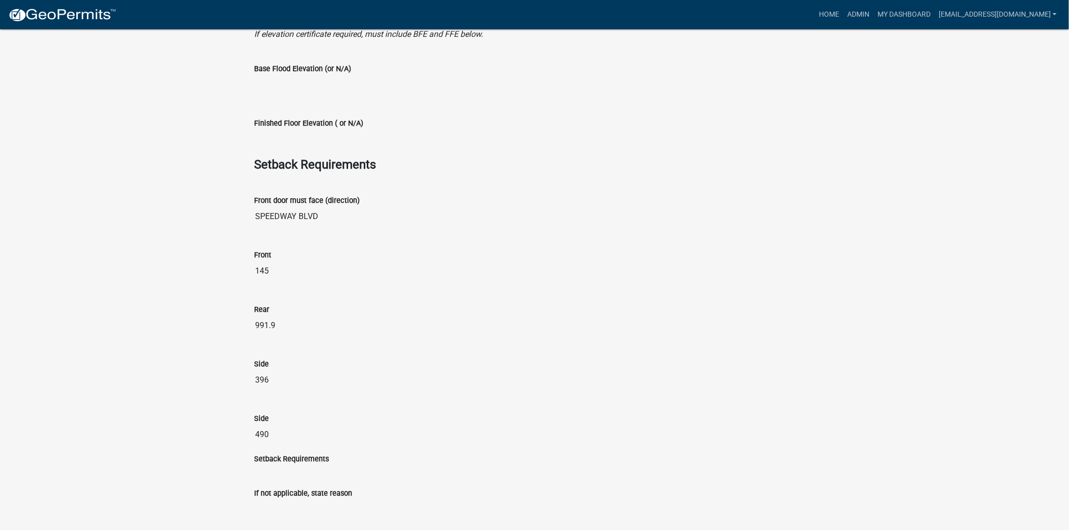
scroll to position [1122, 0]
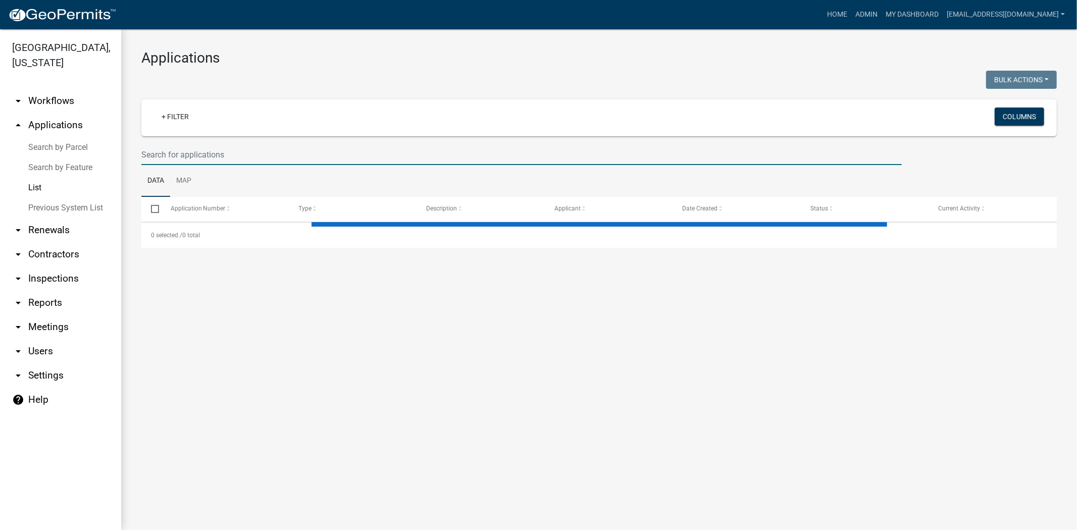
click at [228, 155] on input "text" at bounding box center [521, 154] width 761 height 21
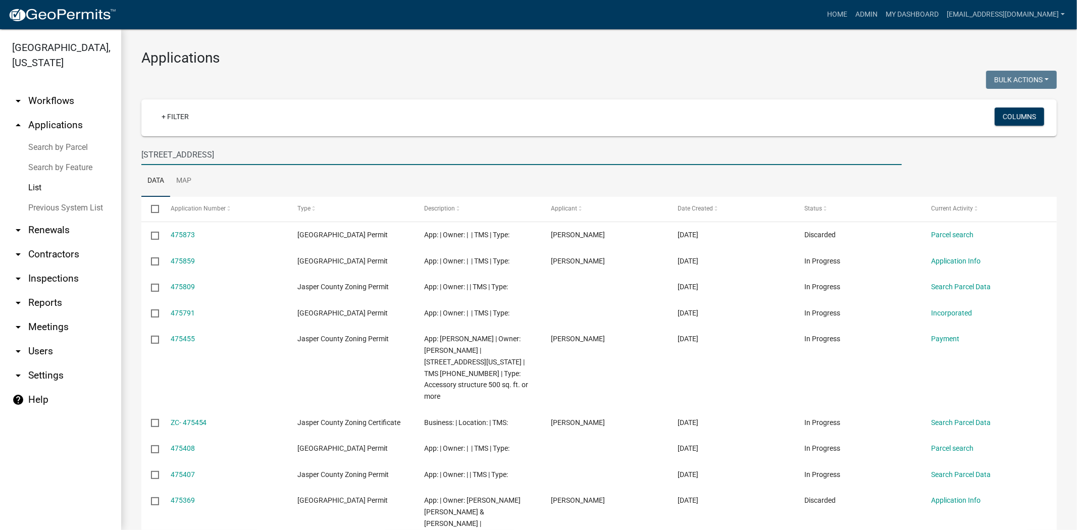
type input "801 bunny rd"
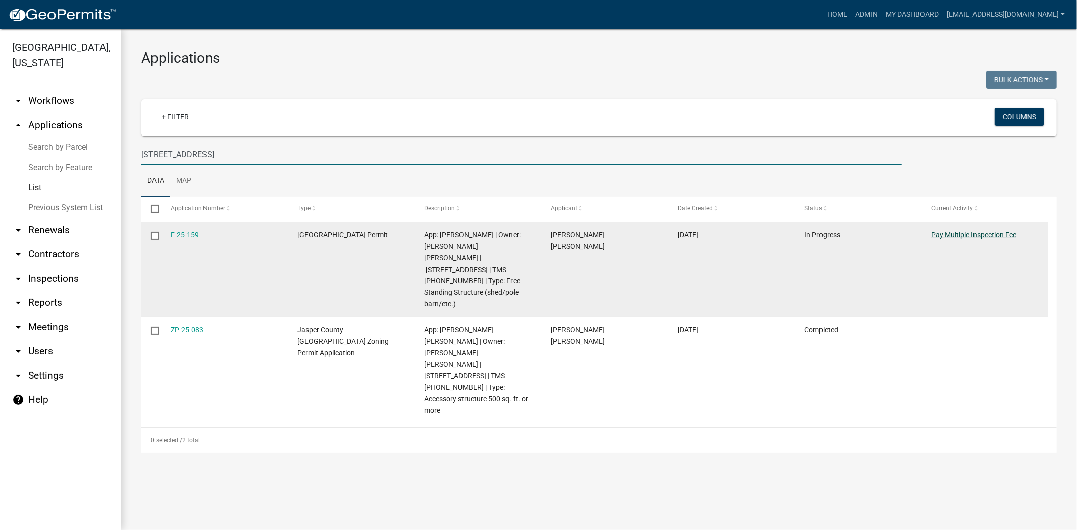
click at [967, 235] on link "Pay Multiple Inspection Fee" at bounding box center [973, 235] width 85 height 8
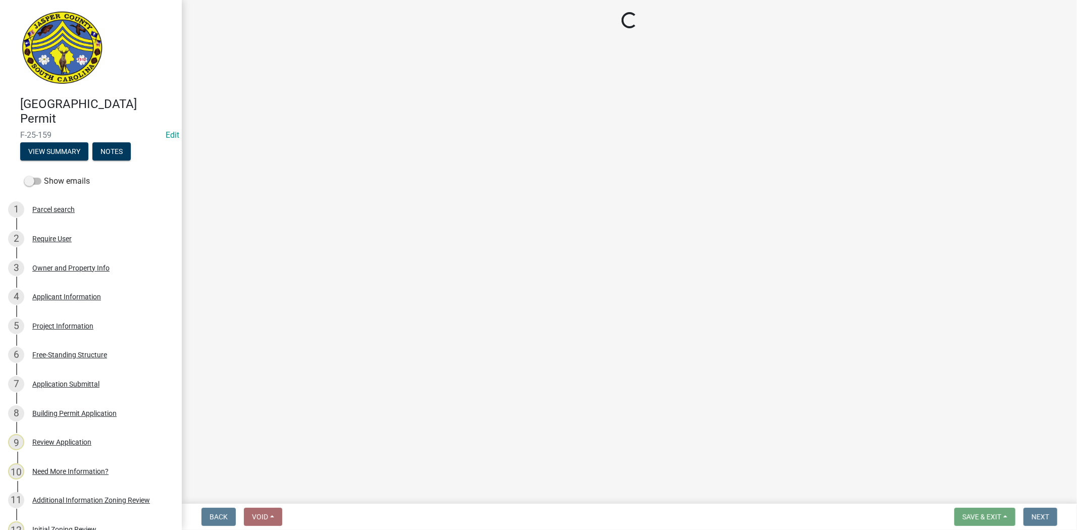
select select "3: 3"
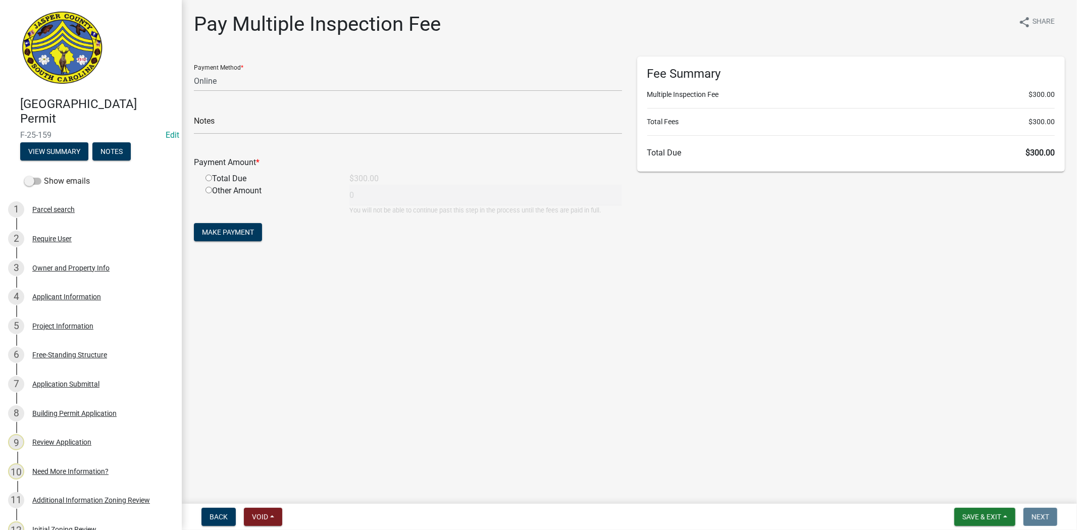
click at [208, 177] on input "radio" at bounding box center [209, 178] width 7 height 7
radio input "true"
type input "300"
click at [226, 237] on button "Make Payment" at bounding box center [228, 232] width 68 height 18
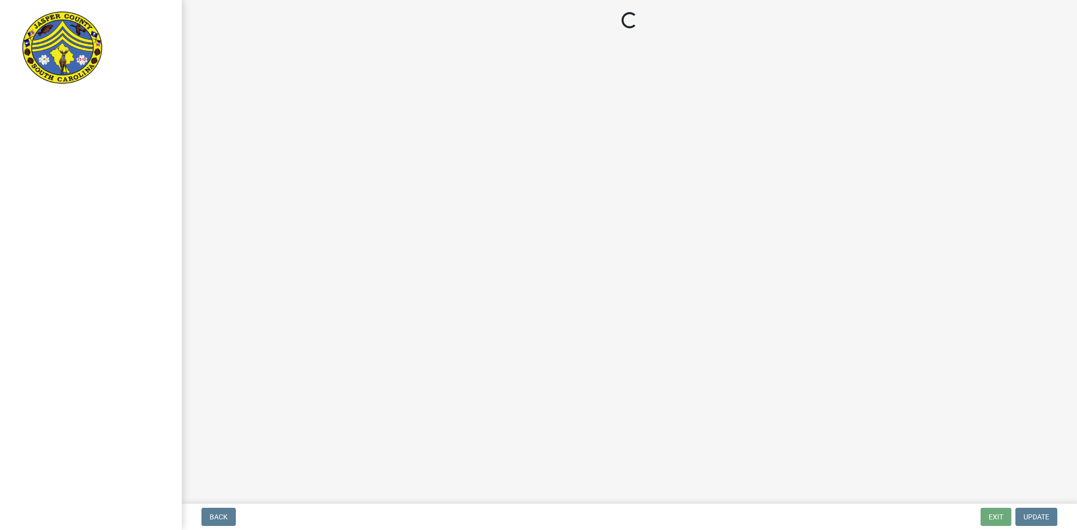
select select "61611ad6-14f2-499c-805c-58607f11e2fc"
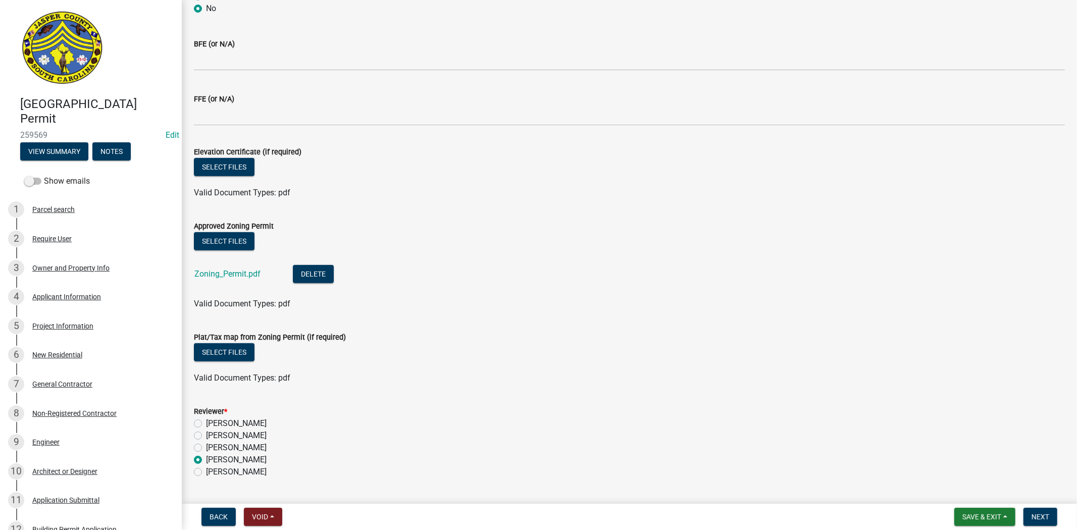
scroll to position [483, 0]
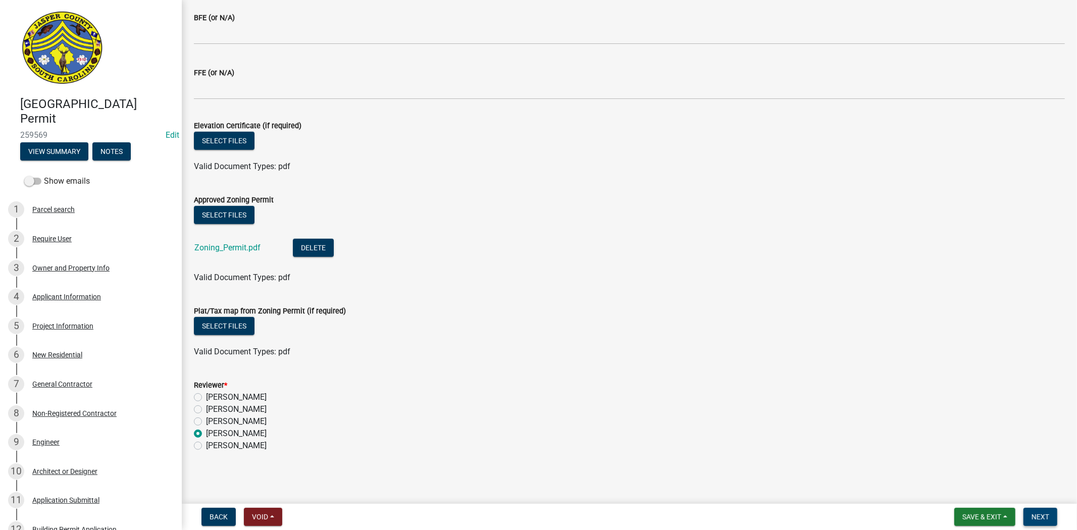
click at [1039, 517] on span "Next" at bounding box center [1041, 517] width 18 height 8
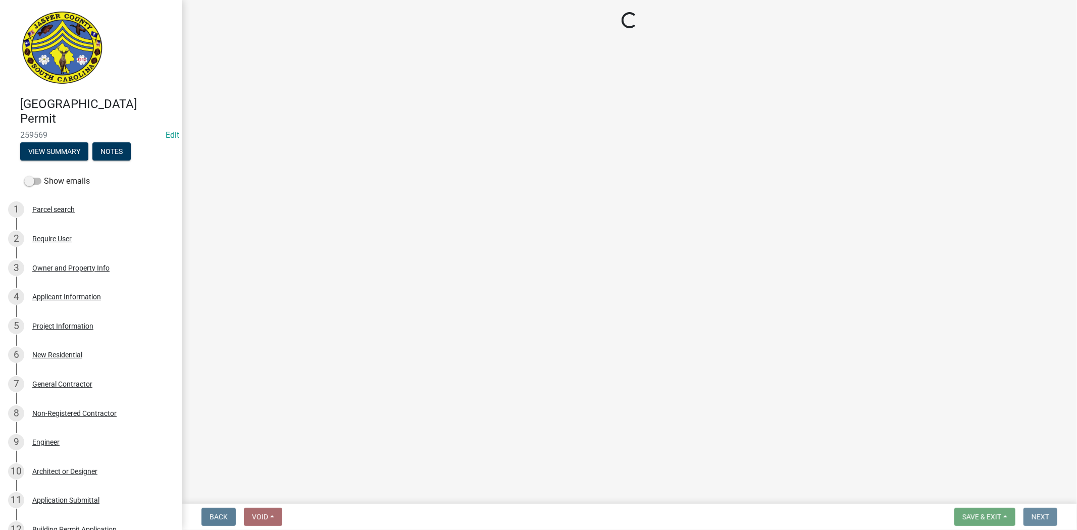
scroll to position [0, 0]
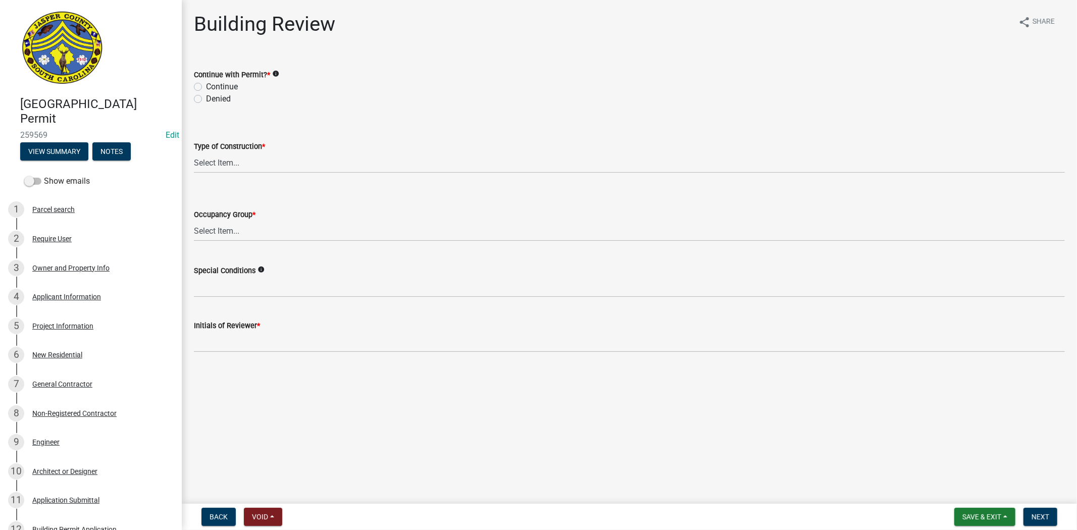
click at [206, 86] on label "Continue" at bounding box center [222, 87] width 32 height 12
click at [206, 86] on input "Continue" at bounding box center [209, 84] width 7 height 7
radio input "true"
click at [204, 165] on select "Select Item... IA IB IIA IIB IIIA IIIB IV VA VB" at bounding box center [629, 163] width 871 height 21
click at [194, 153] on select "Select Item... IA IB IIA IIB IIIA IIIB IV VA VB" at bounding box center [629, 163] width 871 height 21
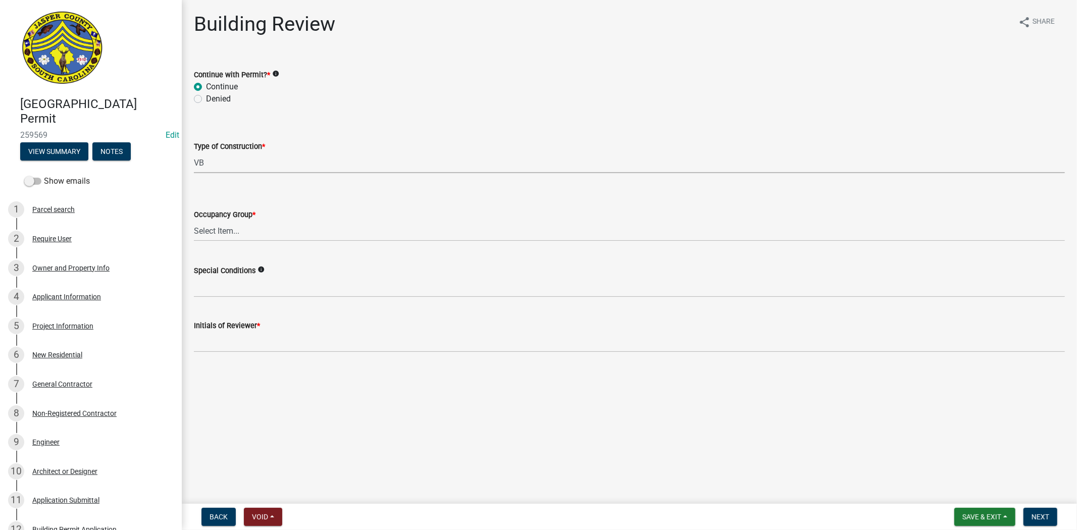
select select "5377c7cd-ae48-4ed2-bc38-366ad0c69dab"
click at [226, 236] on select "Select Item... A-1 A-2 A-3 A-4 B E F-1 F-2 H-1 H-2 H-3 H-4 H-5 I-1 I-2 I-3 I-4 …" at bounding box center [629, 231] width 871 height 21
click at [194, 221] on select "Select Item... A-1 A-2 A-3 A-4 B E F-1 F-2 H-1 H-2 H-3 H-4 H-5 I-1 I-2 I-3 I-4 …" at bounding box center [629, 231] width 871 height 21
select select "a775bd88-bb11-4979-9dc9-57cd65166191"
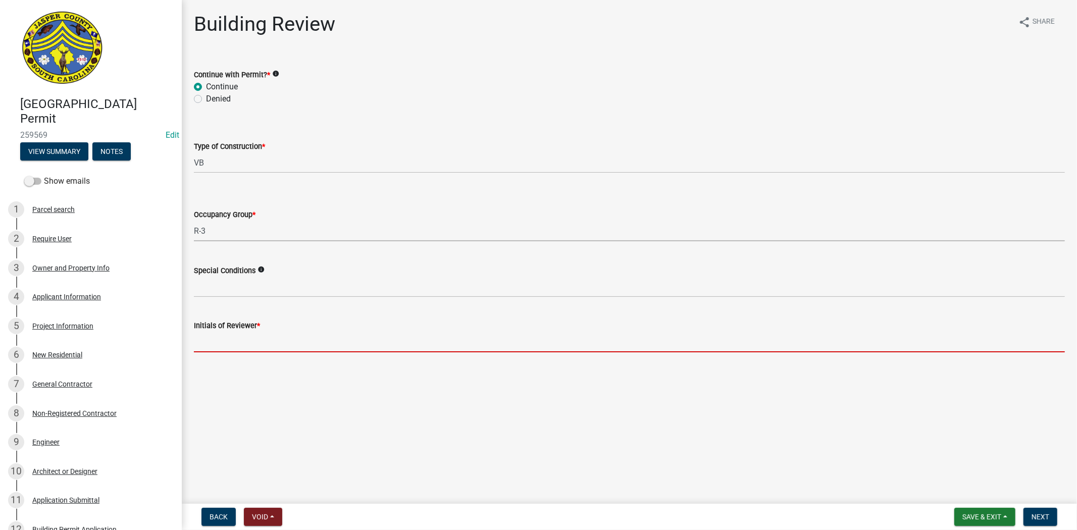
click at [213, 338] on input "Initials of Reviewer *" at bounding box center [629, 342] width 871 height 21
type input "RC"
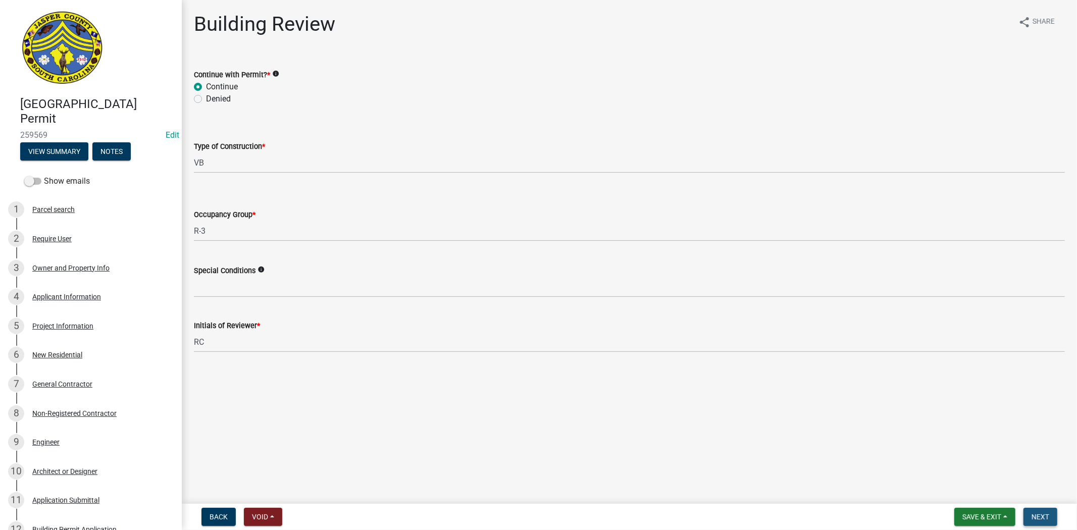
click at [1035, 517] on span "Next" at bounding box center [1041, 517] width 18 height 8
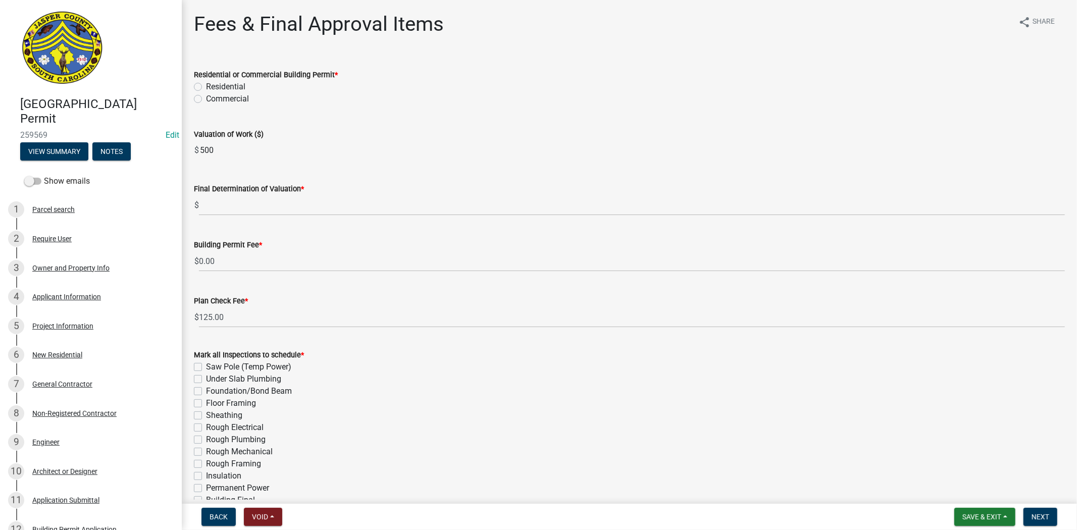
click at [206, 90] on label "Residential" at bounding box center [225, 87] width 39 height 12
click at [206, 87] on input "Residential" at bounding box center [209, 84] width 7 height 7
radio input "true"
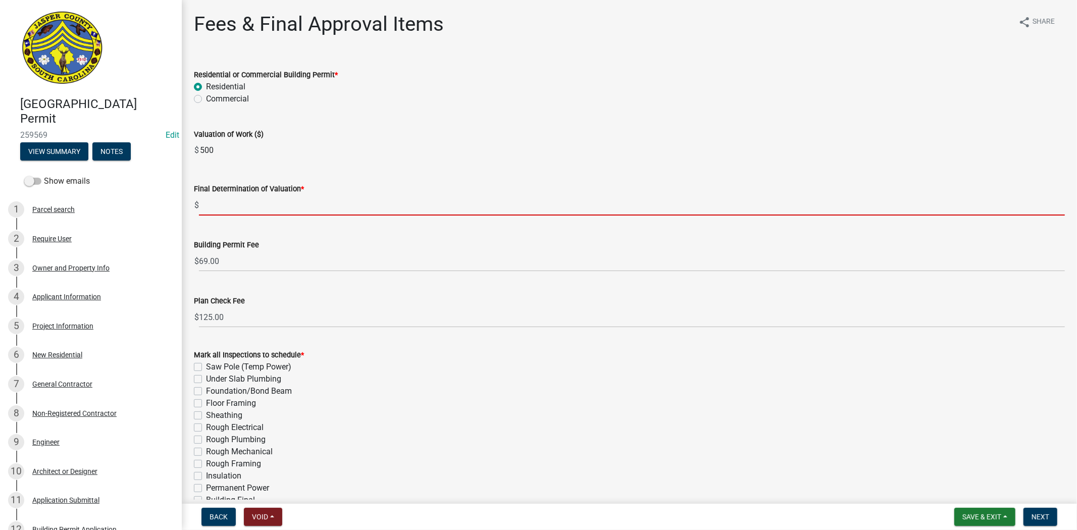
click at [218, 207] on input "text" at bounding box center [632, 205] width 866 height 21
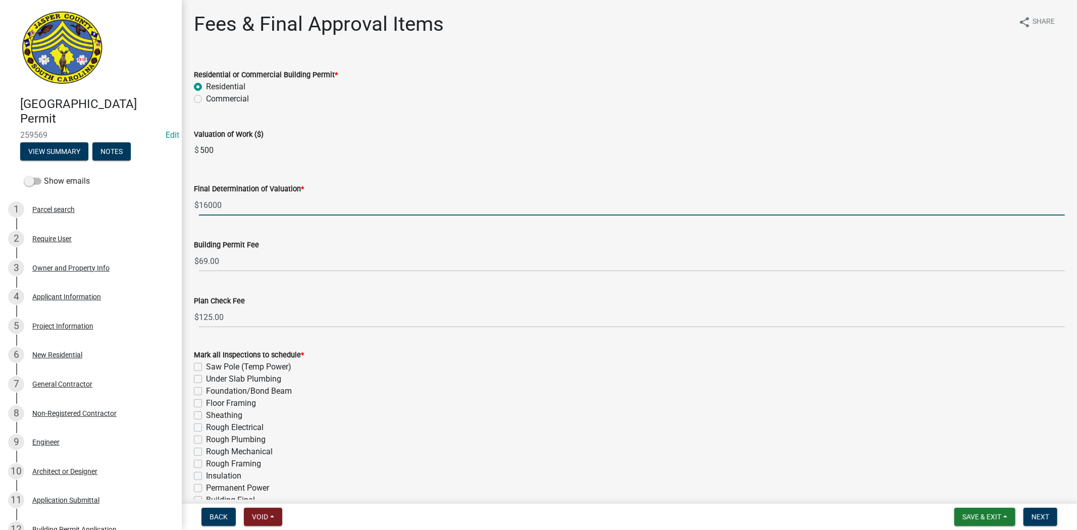
type input "16000"
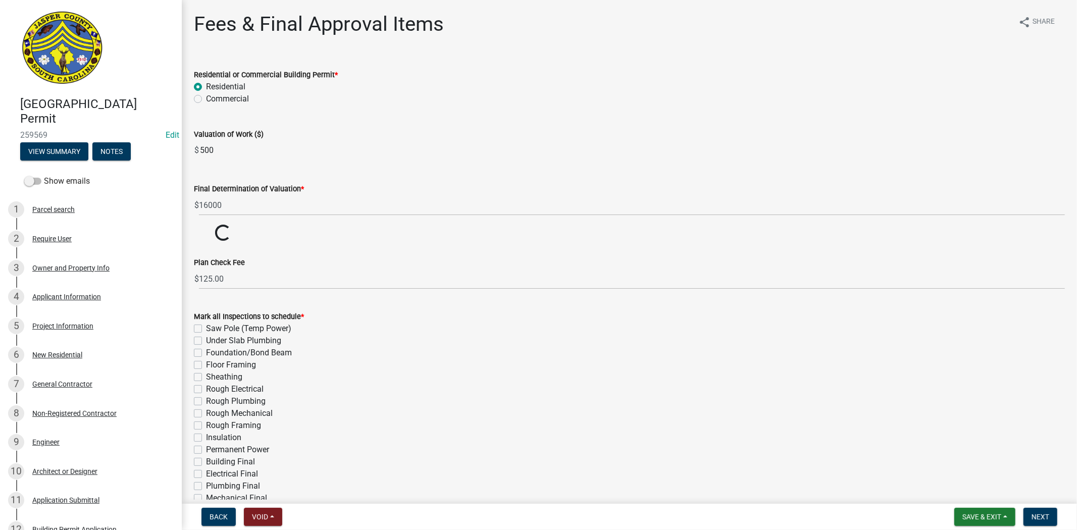
click at [423, 138] on div "Valuation of Work ($)" at bounding box center [629, 134] width 871 height 12
